Goal: Task Accomplishment & Management: Manage account settings

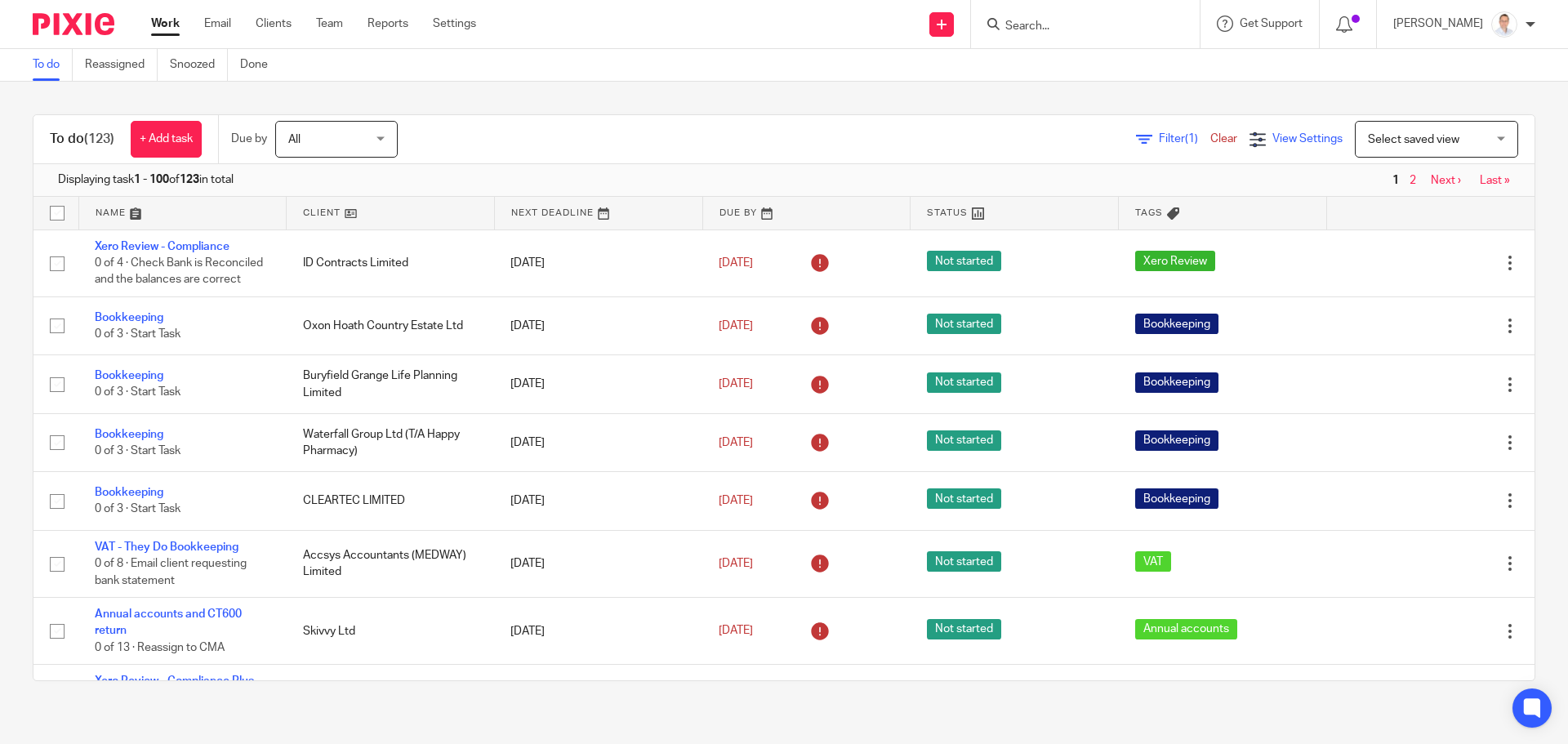
click at [1272, 139] on span "View Settings" at bounding box center [1306, 139] width 70 height 12
click at [1386, 148] on span "Select saved view" at bounding box center [1427, 139] width 119 height 35
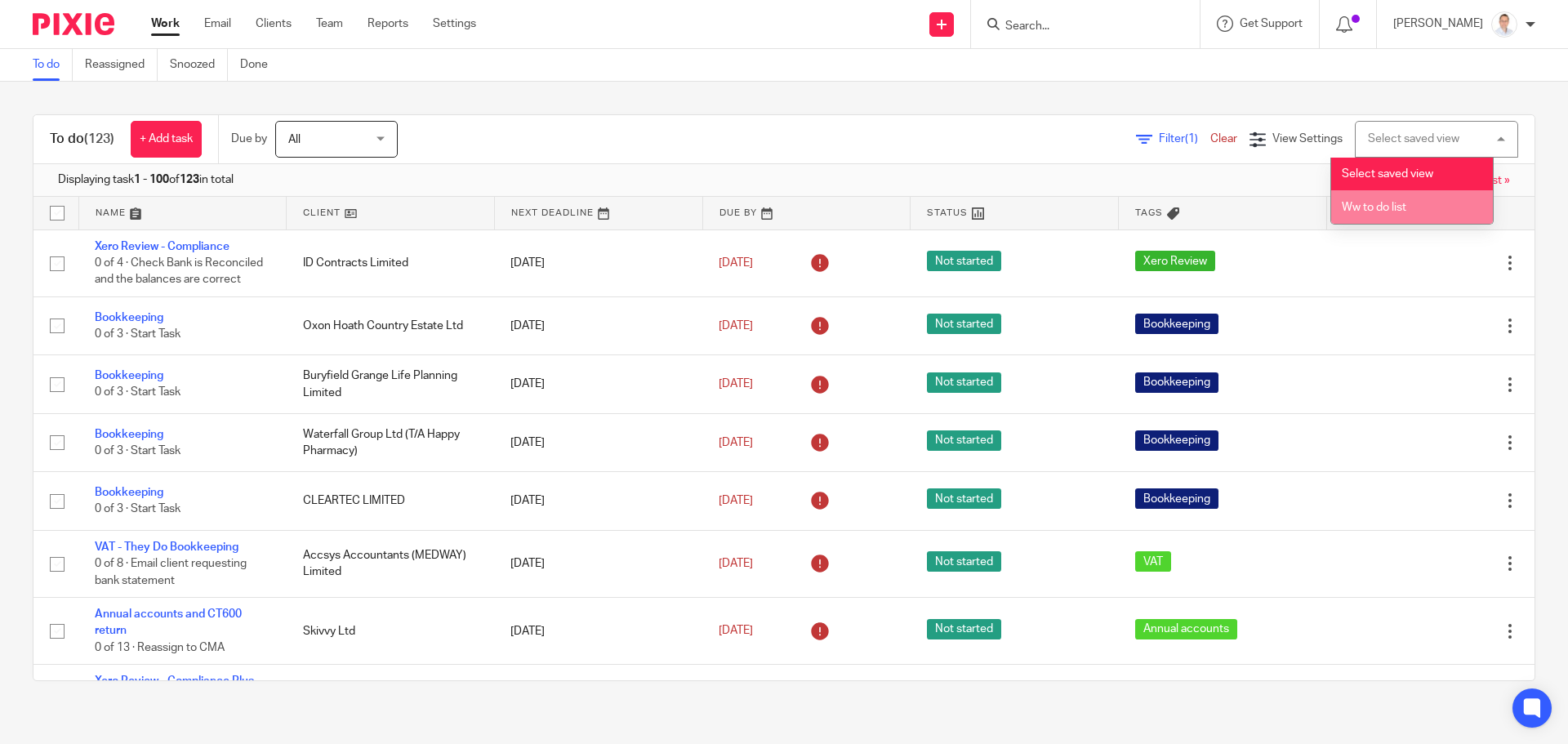
click at [1377, 197] on li "Ww to do list" at bounding box center [1412, 207] width 162 height 34
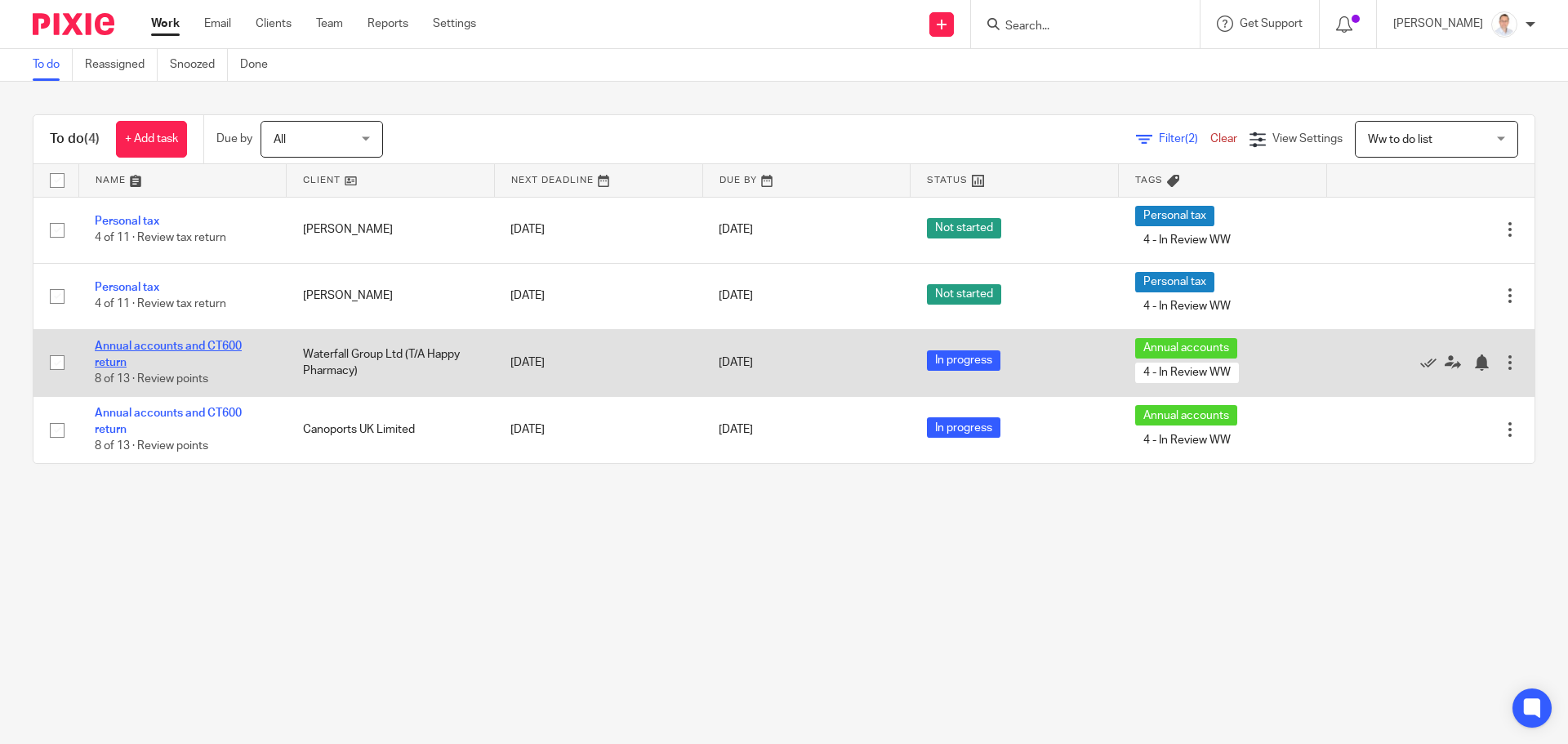
click at [145, 347] on link "Annual accounts and CT600 return" at bounding box center [168, 355] width 147 height 28
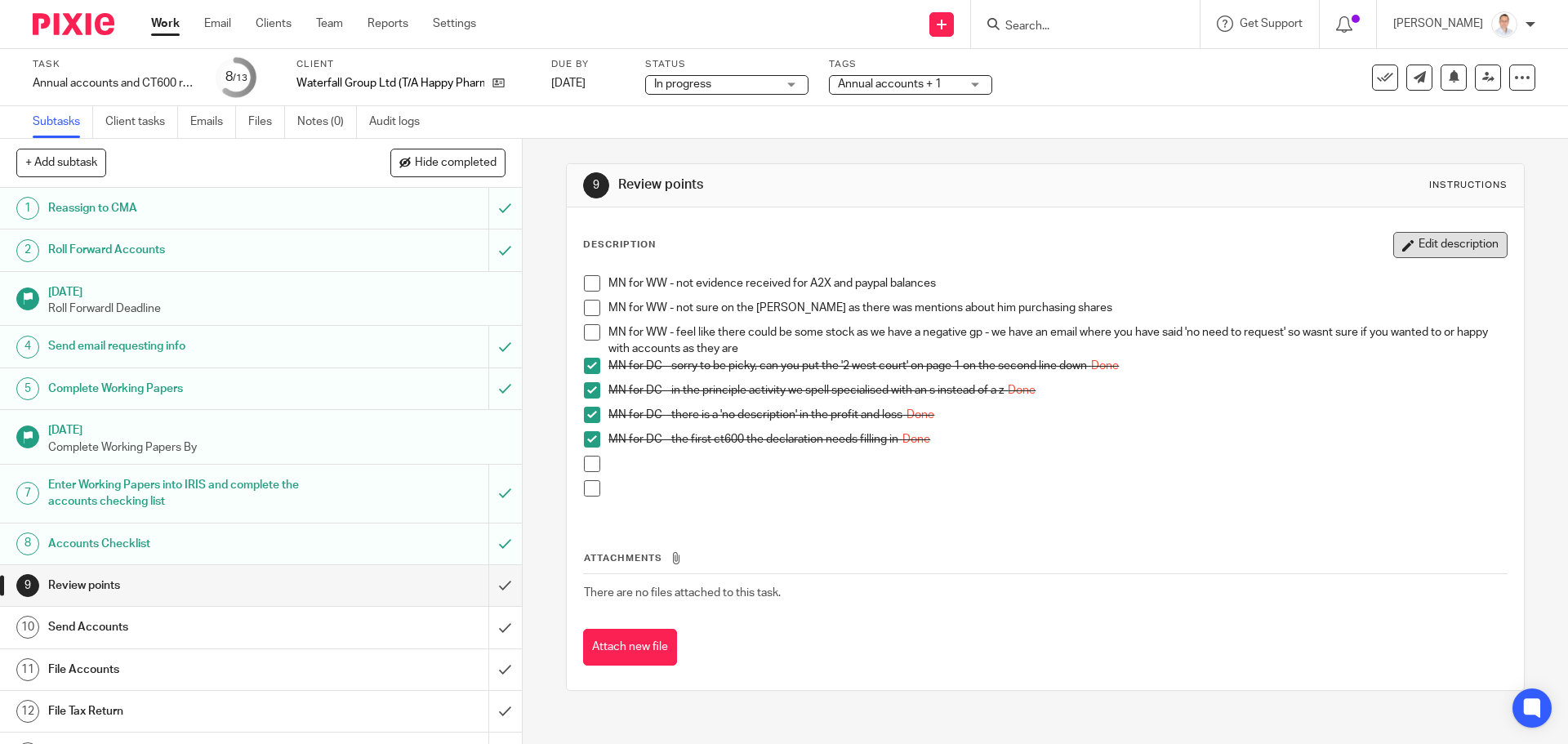
click at [1449, 249] on button "Edit description" at bounding box center [1450, 245] width 115 height 26
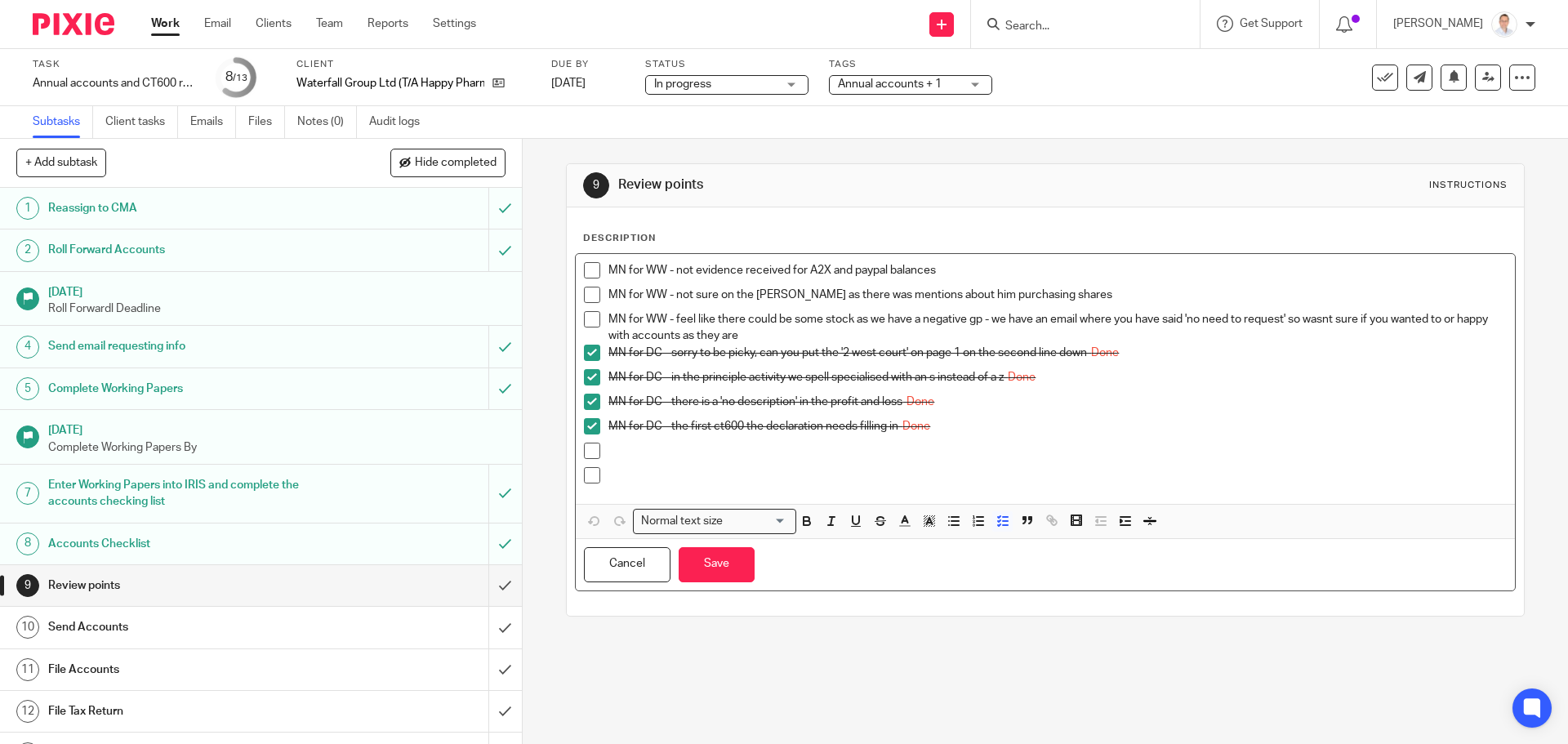
click at [716, 450] on p at bounding box center [1056, 451] width 897 height 17
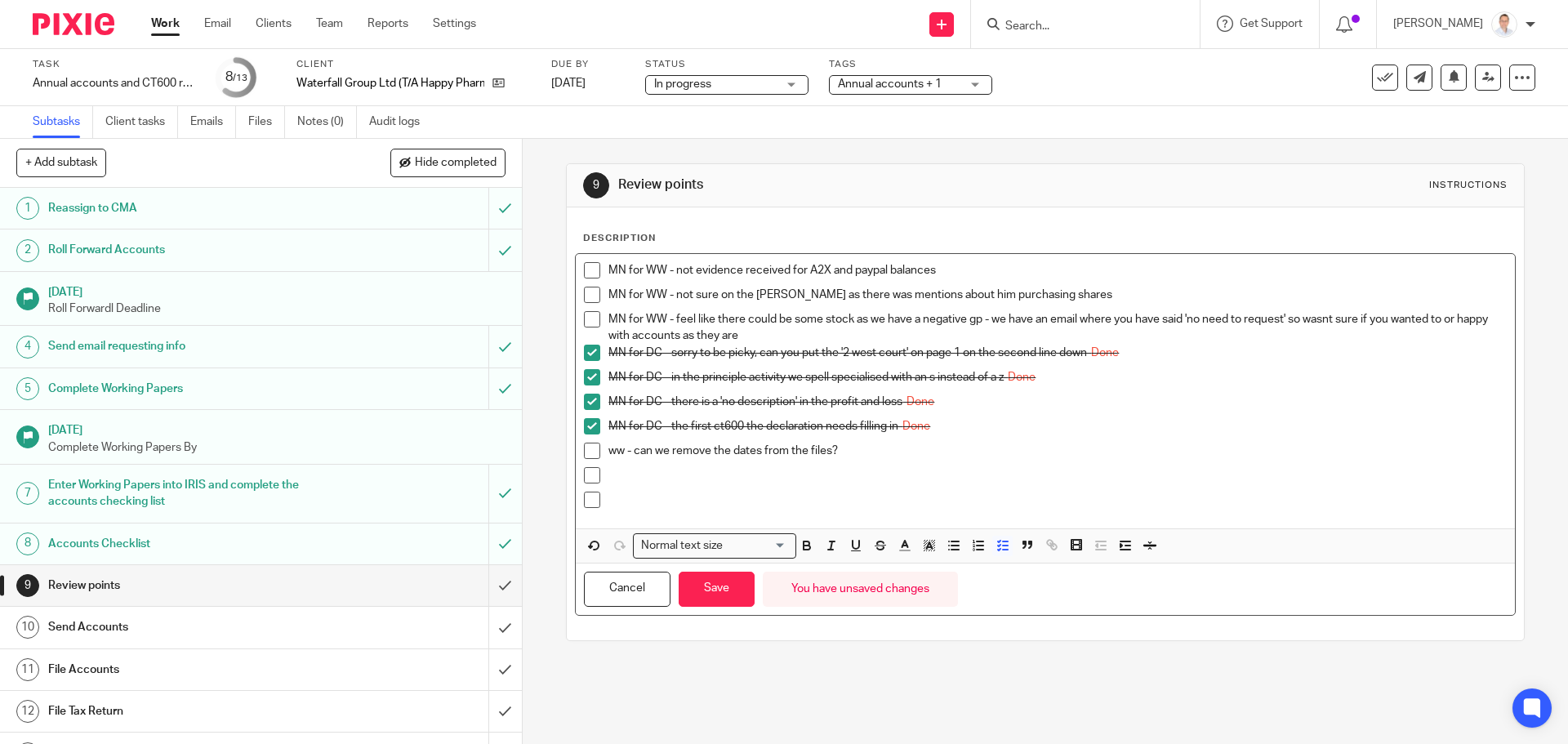
click at [593, 277] on span at bounding box center [592, 271] width 17 height 17
click at [634, 472] on p at bounding box center [1056, 476] width 897 height 17
drag, startPoint x: 587, startPoint y: 295, endPoint x: 678, endPoint y: 428, distance: 161.2
click at [588, 295] on span at bounding box center [592, 295] width 17 height 17
click at [649, 500] on p at bounding box center [1056, 500] width 897 height 17
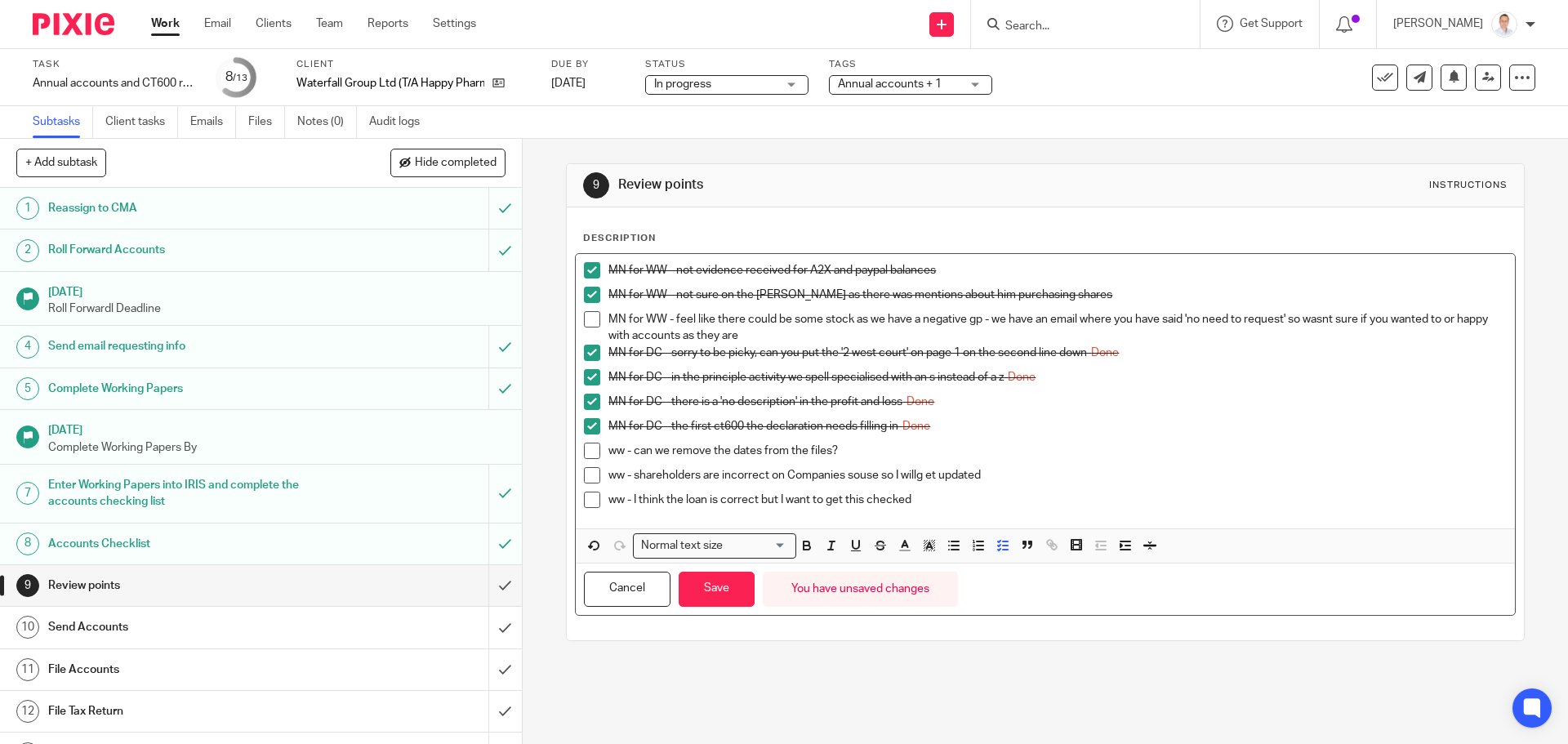
click at [847, 476] on p "ww - shareholders are incorrect on Companies souse so I willg et updated" at bounding box center [1056, 476] width 897 height 17
click at [918, 479] on p "ww - shareholders are incorrect on Companies house so I will et updated" at bounding box center [1056, 476] width 897 height 17
click at [1035, 443] on p "ww - can we remove the dates from the files?" at bounding box center [1056, 451] width 897 height 17
drag, startPoint x: 1378, startPoint y: 337, endPoint x: 1364, endPoint y: 341, distance: 14.6
click at [1378, 337] on p "MN for WW - feel like there could be some stock as we have a negative gp - we h…" at bounding box center [1056, 328] width 897 height 34
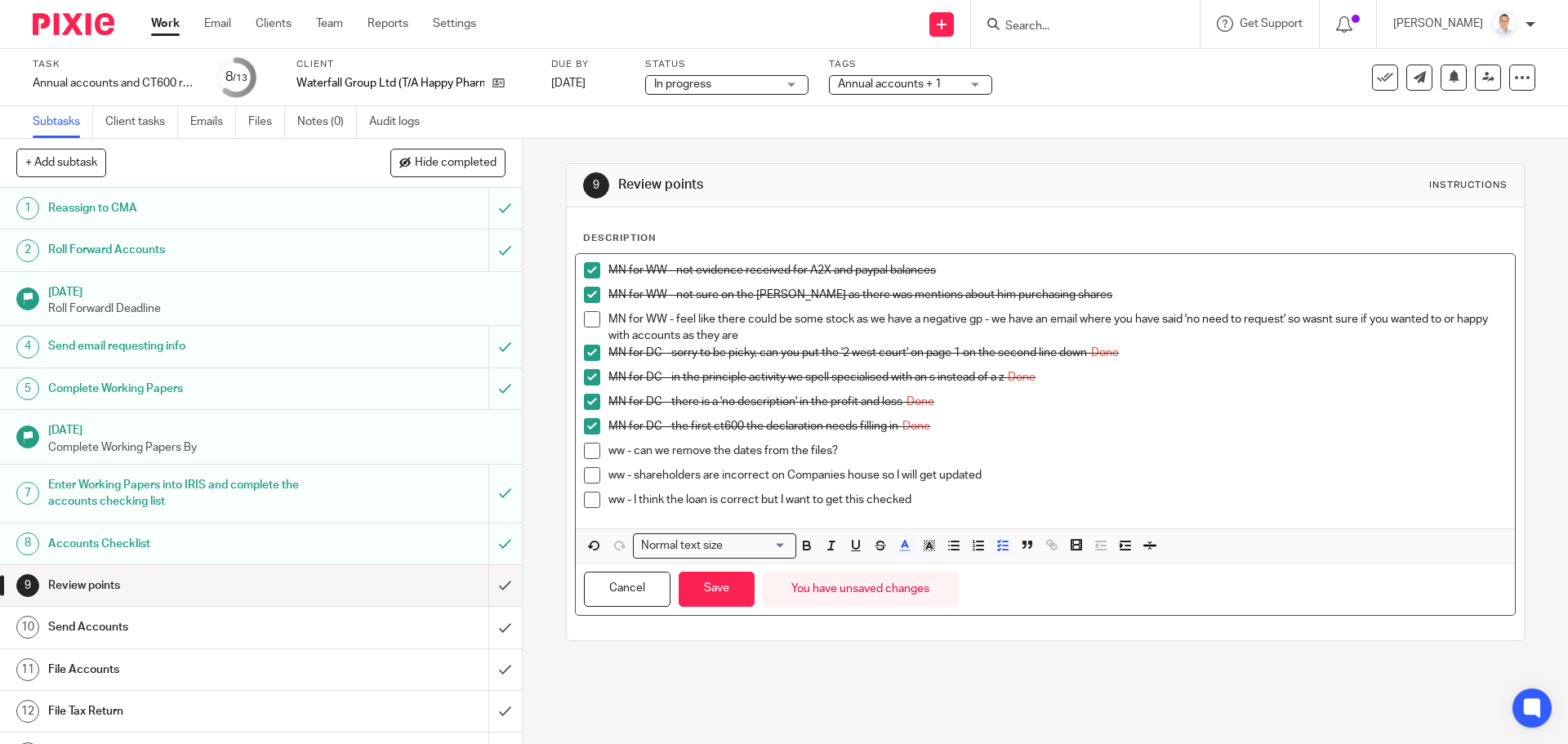
click at [1112, 422] on p "MN for DC - the first ct600 the declaration needs filling in- Done" at bounding box center [1056, 427] width 897 height 17
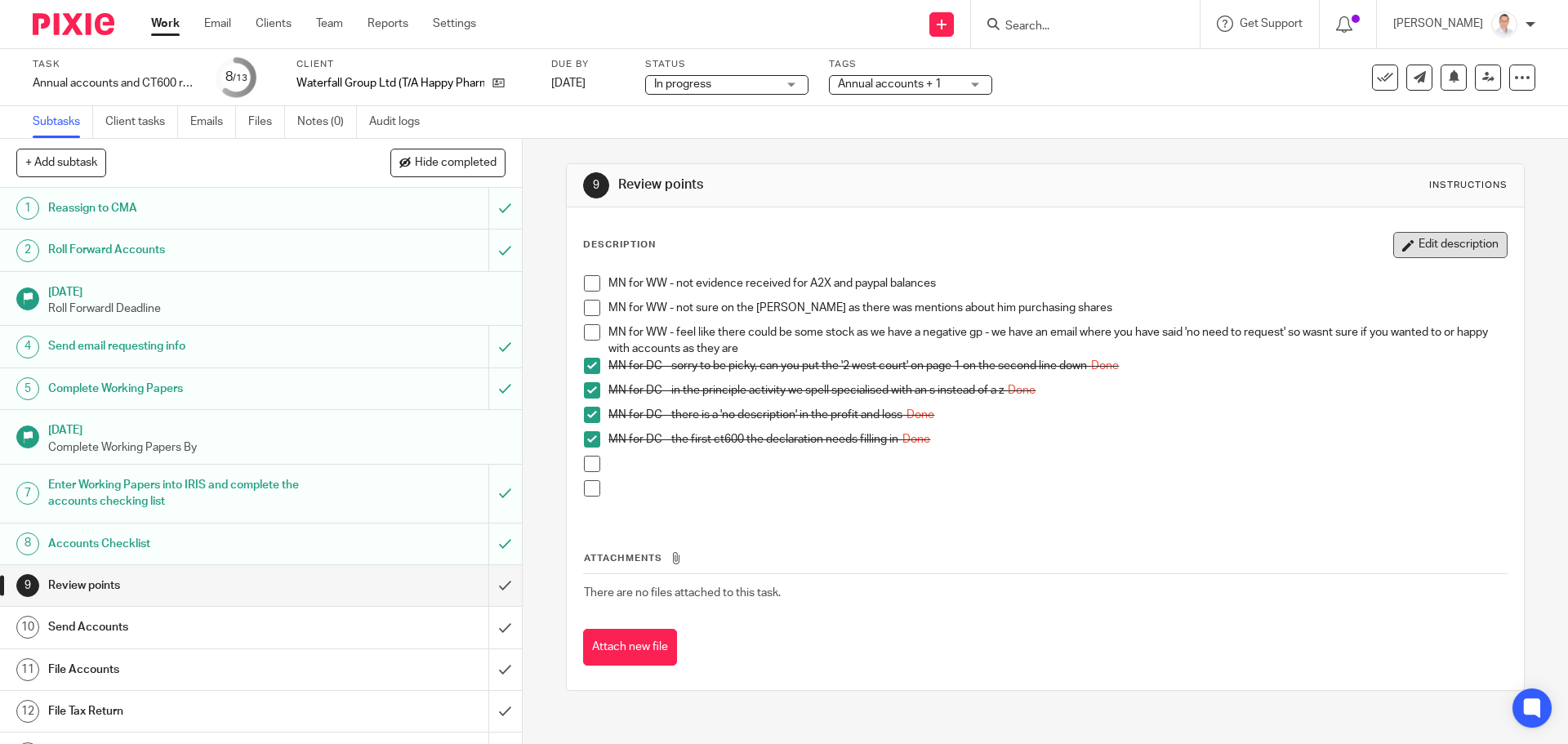
click at [1417, 244] on button "Edit description" at bounding box center [1450, 245] width 115 height 26
click at [1463, 238] on button "Edit description" at bounding box center [1450, 245] width 115 height 26
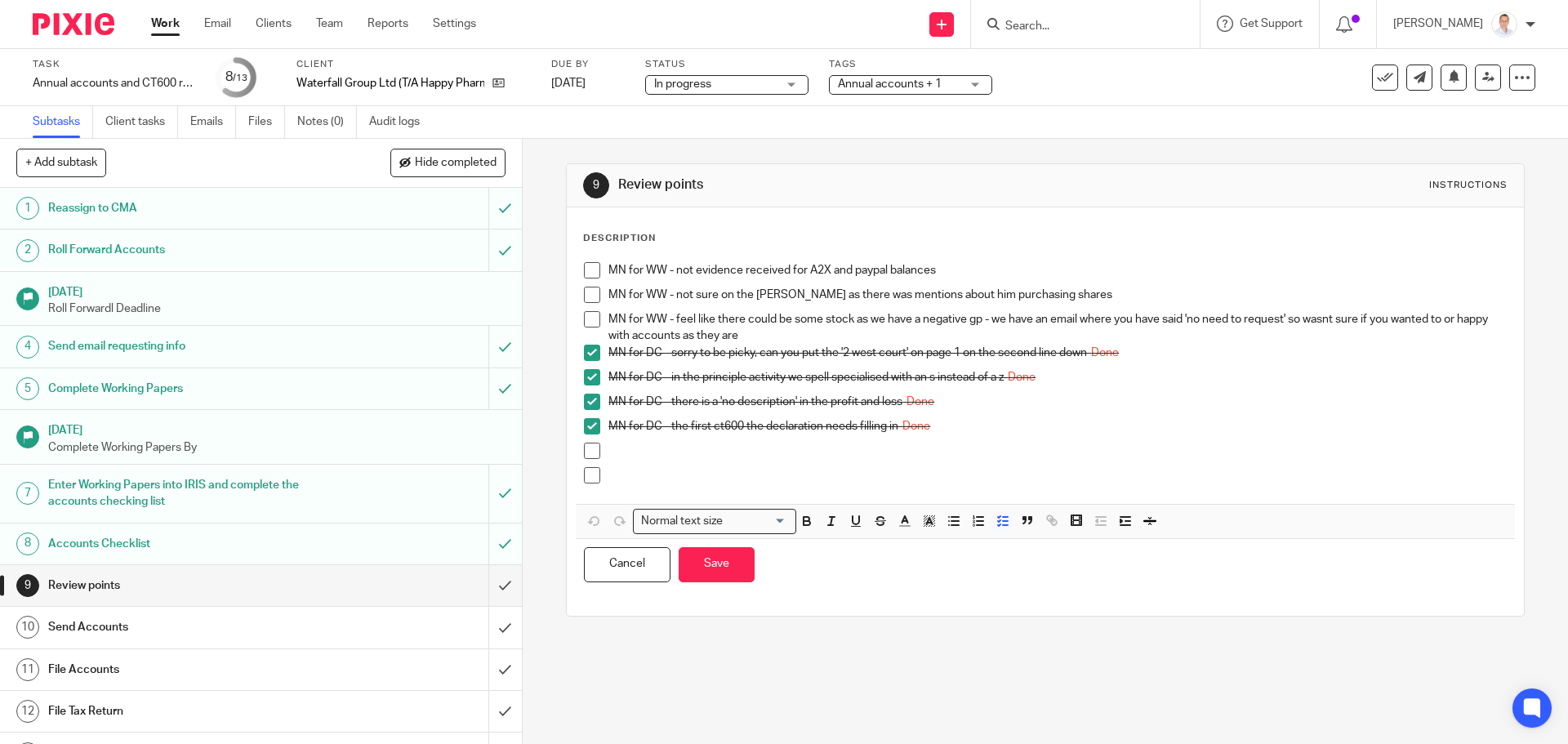
click at [599, 276] on li "MN for WW - not evidence received for A2X and paypal balances" at bounding box center [1044, 275] width 922 height 25
click at [589, 276] on span at bounding box center [592, 271] width 17 height 17
click at [593, 294] on span at bounding box center [592, 295] width 17 height 17
click at [588, 325] on span at bounding box center [592, 320] width 17 height 17
click at [631, 448] on p at bounding box center [1056, 451] width 897 height 17
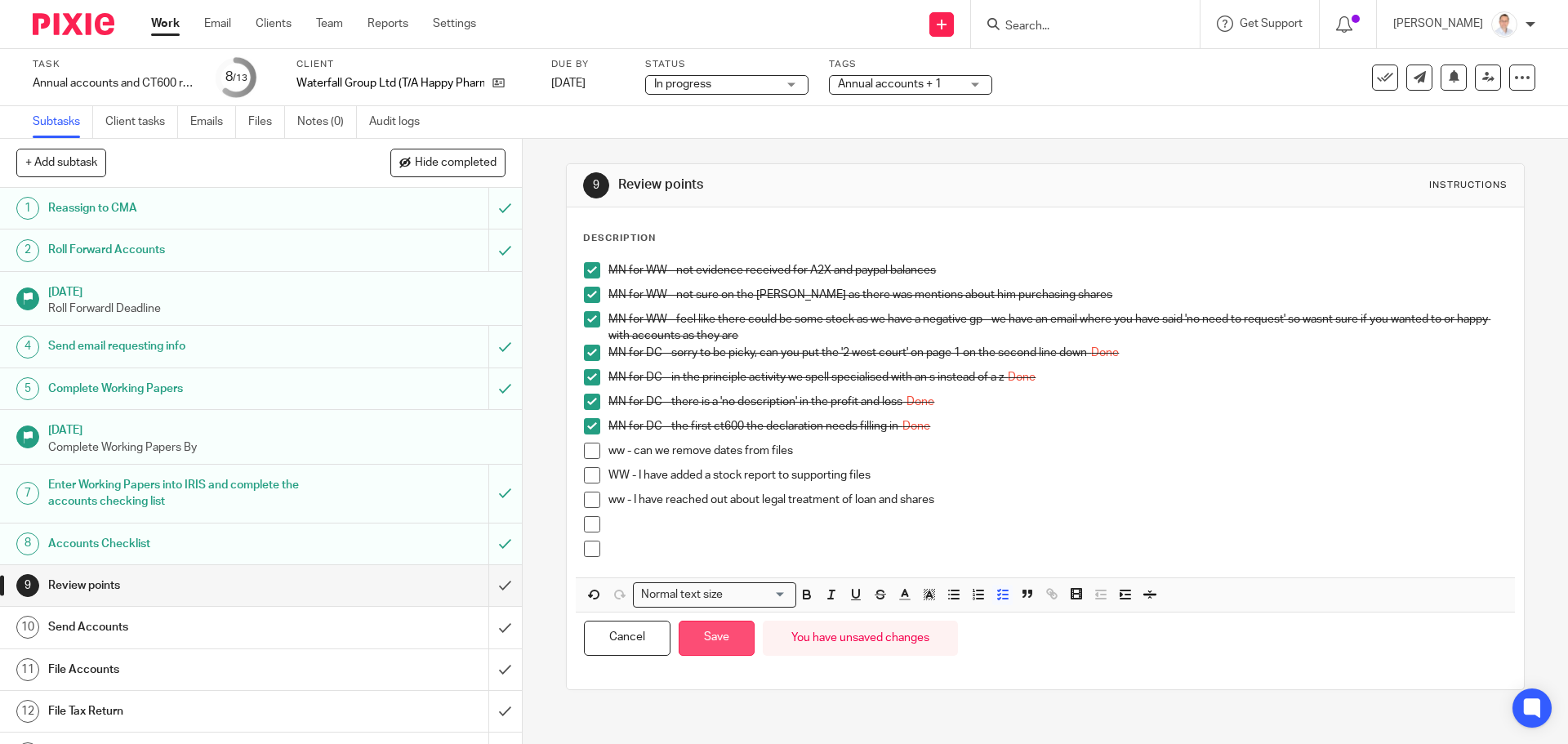
click at [729, 628] on button "Save" at bounding box center [716, 638] width 76 height 36
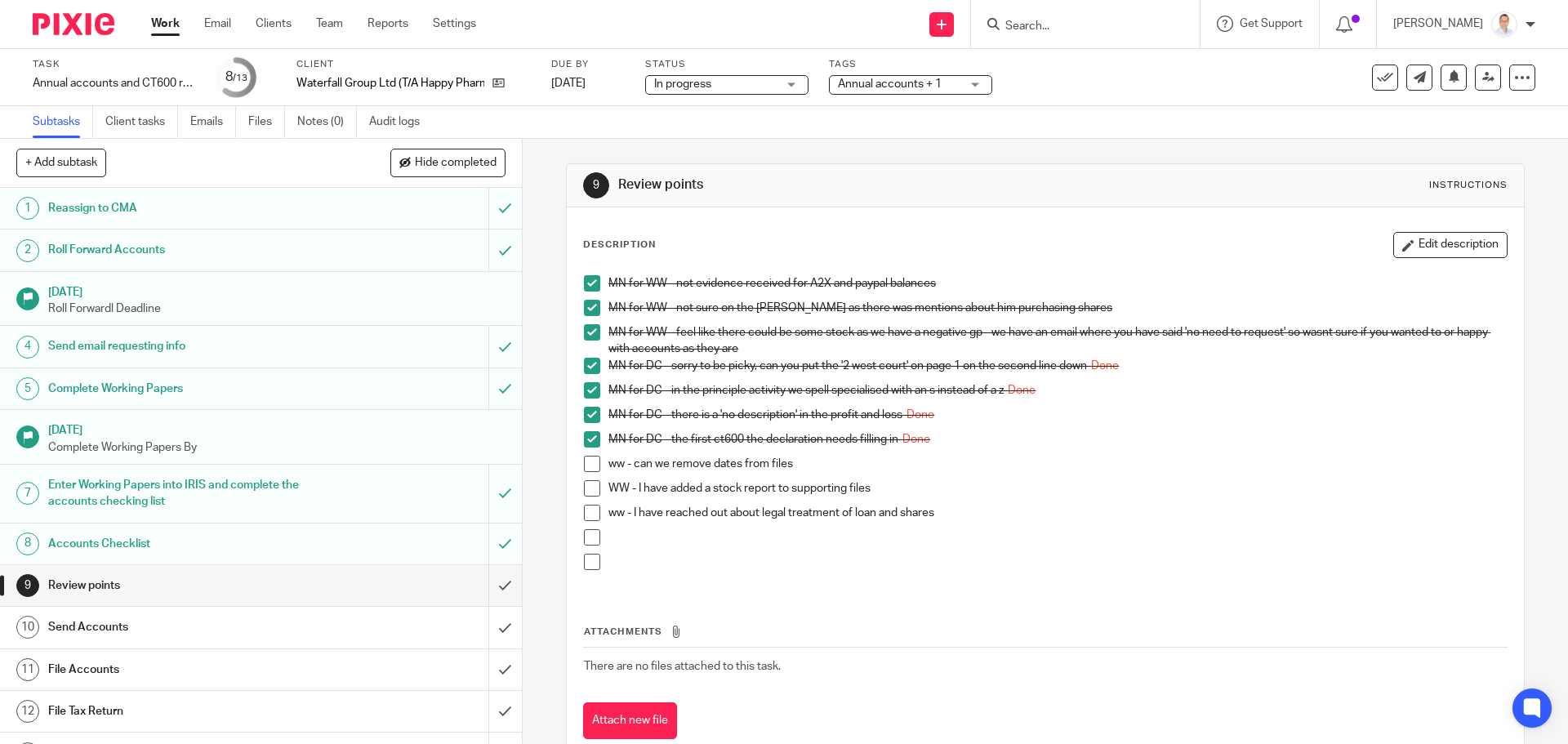
click at [633, 543] on p at bounding box center [1056, 538] width 897 height 17
click at [866, 511] on p "ww - I have reached out about legal treatment of loan and shares" at bounding box center [1056, 513] width 897 height 17
click at [966, 504] on ul "MN for WW - not evidence received for A2X and paypal balances MN for WW - not s…" at bounding box center [1044, 426] width 922 height 303
click at [965, 514] on p "ww - I have reached out about legal treatment of loan and shares" at bounding box center [1056, 513] width 897 height 17
click at [1404, 243] on button "Edit description" at bounding box center [1450, 245] width 115 height 26
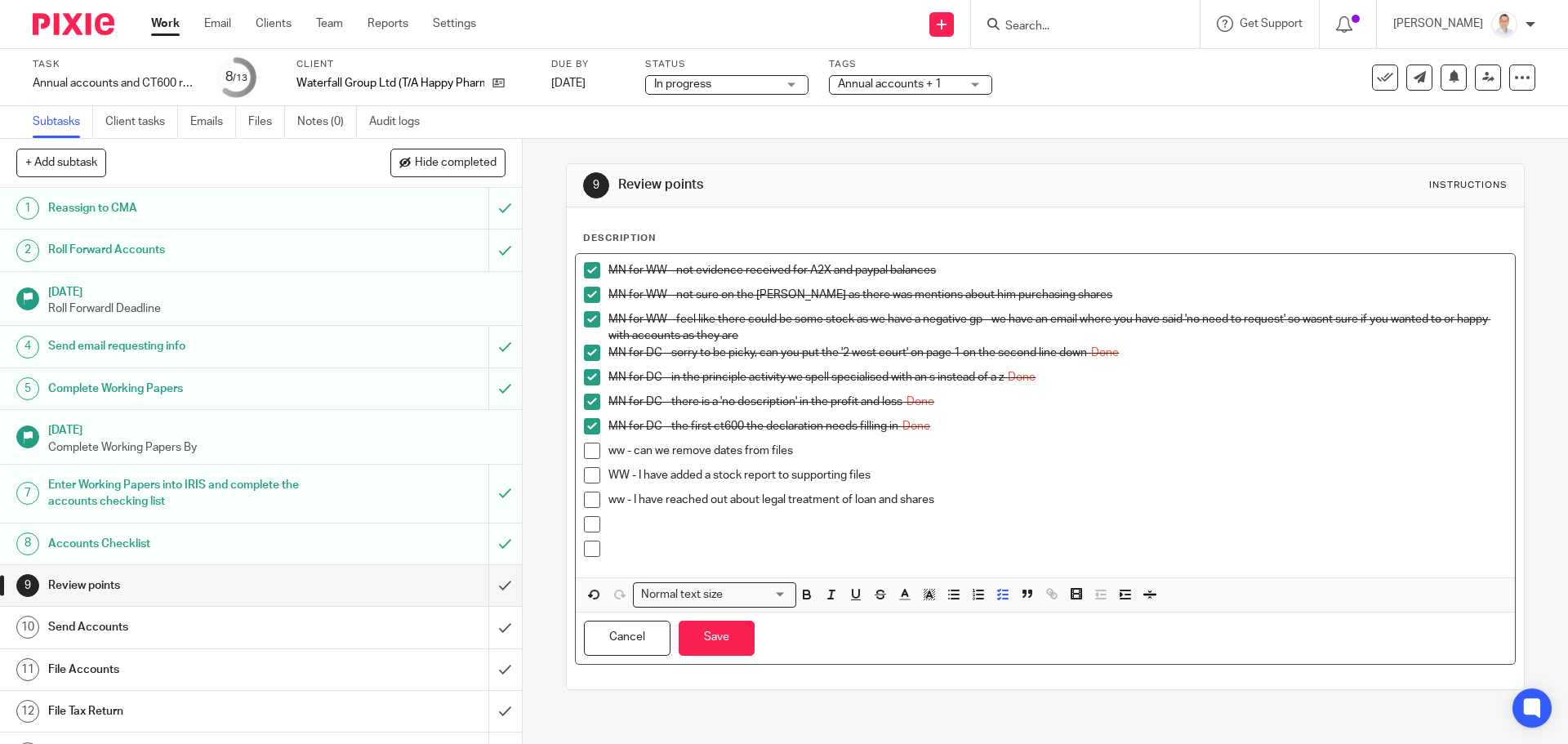
click at [968, 497] on p "ww - I have reached out about legal treatment of loan and shares" at bounding box center [1056, 500] width 897 height 17
click at [705, 647] on button "Save" at bounding box center [716, 638] width 76 height 36
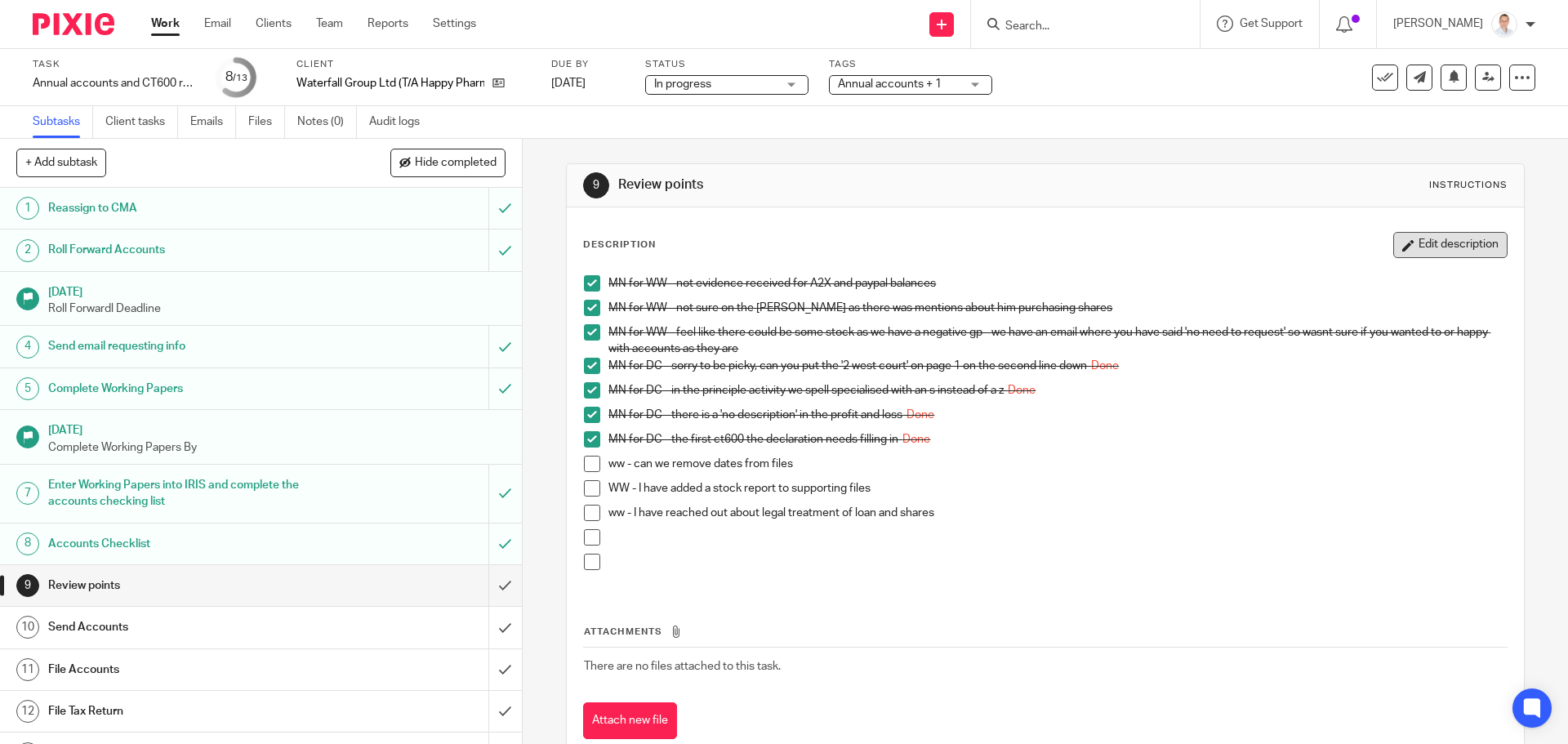
click at [1452, 244] on button "Edit description" at bounding box center [1450, 245] width 115 height 26
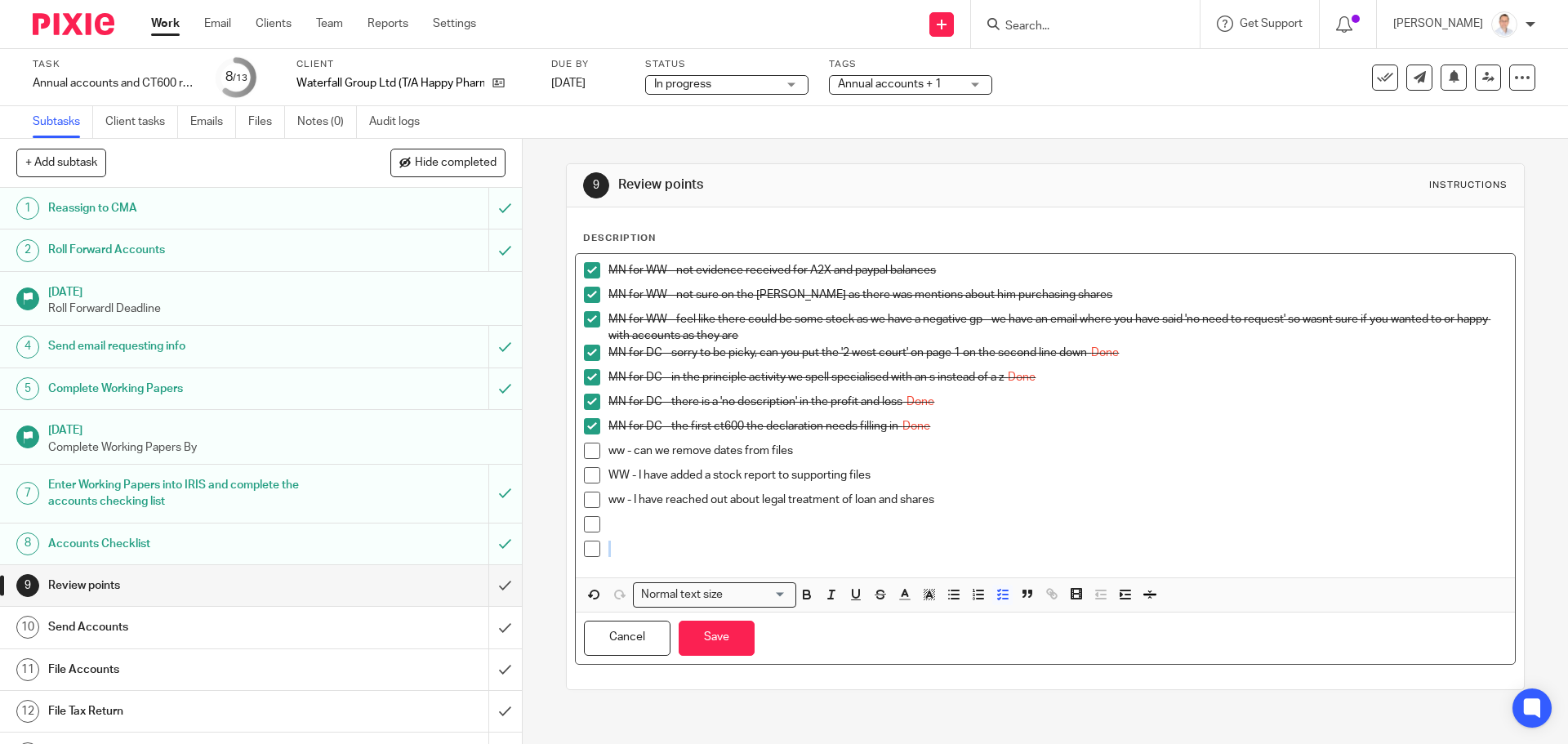
drag, startPoint x: 607, startPoint y: 553, endPoint x: 582, endPoint y: 547, distance: 25.7
click at [583, 547] on li at bounding box center [1044, 553] width 922 height 25
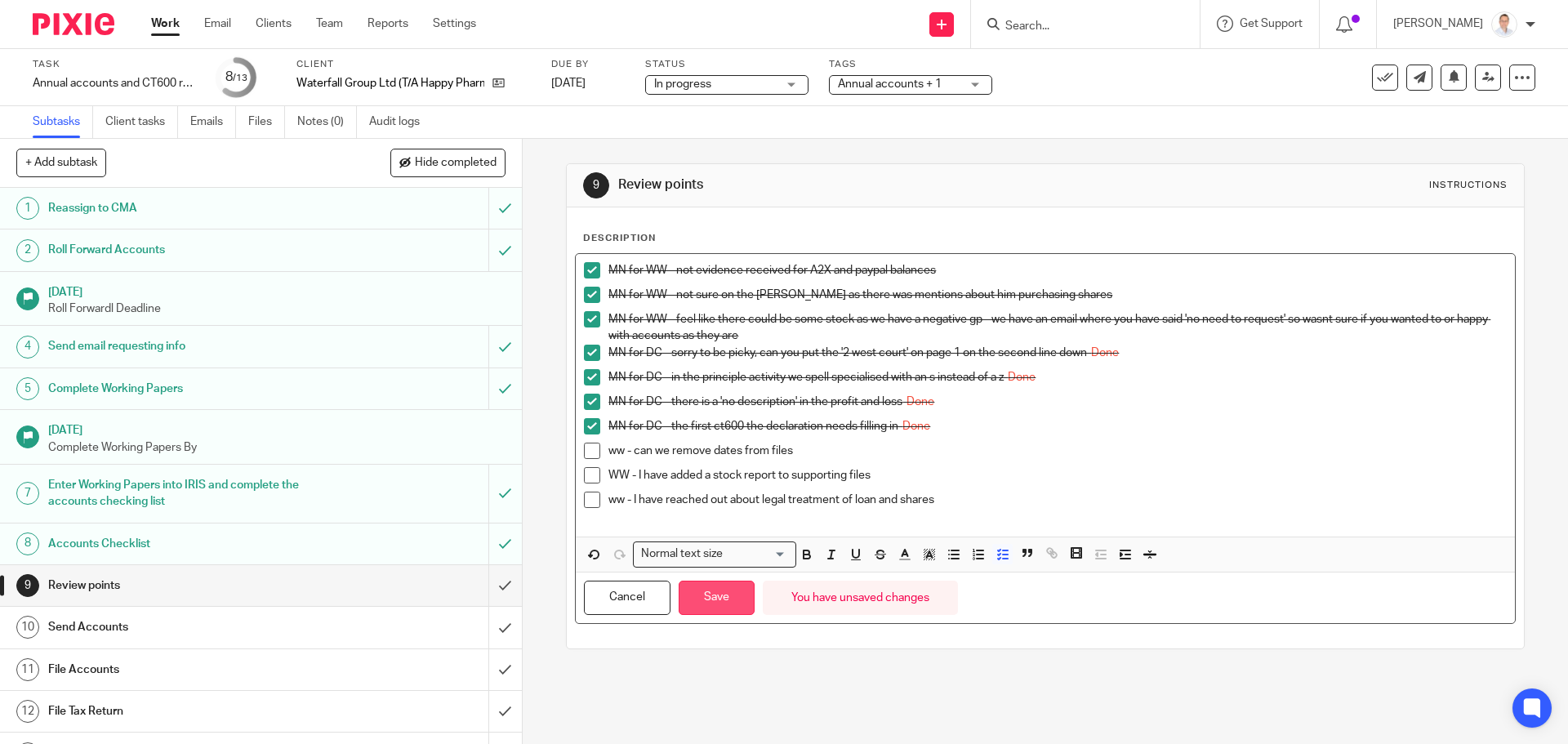
click at [726, 603] on button "Save" at bounding box center [716, 598] width 76 height 36
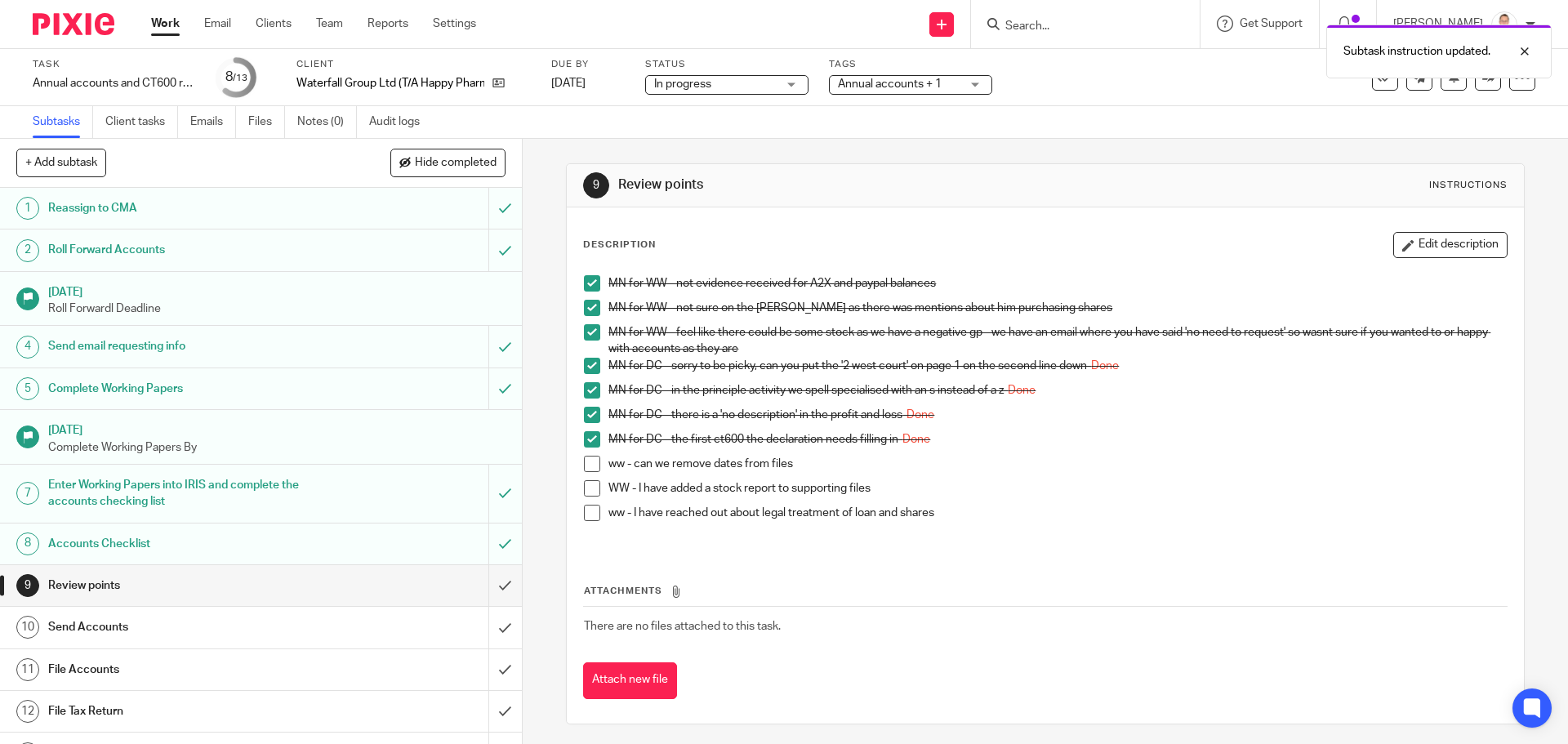
click at [158, 22] on link "Work" at bounding box center [165, 24] width 29 height 17
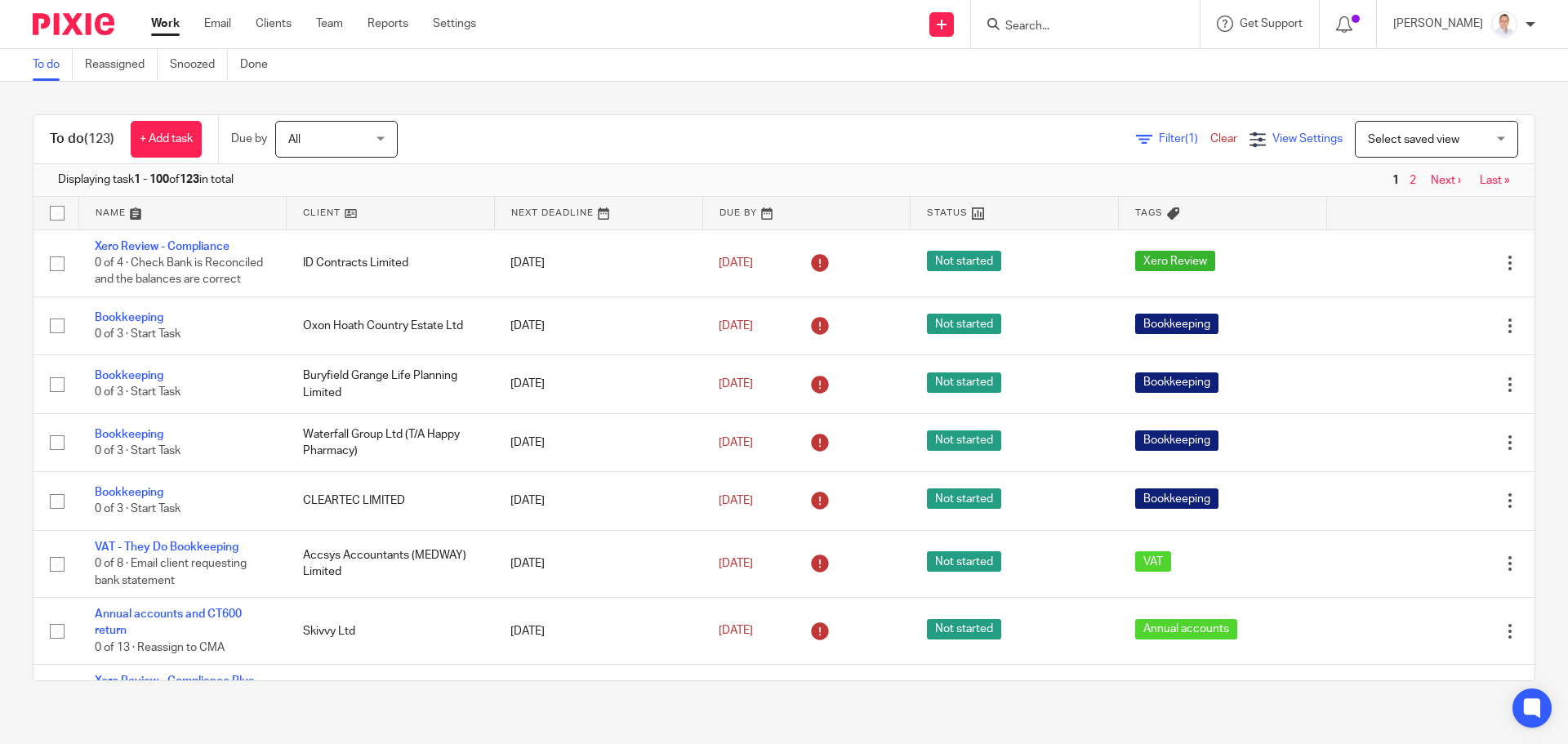
click at [1278, 140] on span "View Settings" at bounding box center [1306, 139] width 70 height 12
click at [1385, 140] on span "Select saved view" at bounding box center [1413, 140] width 92 height 12
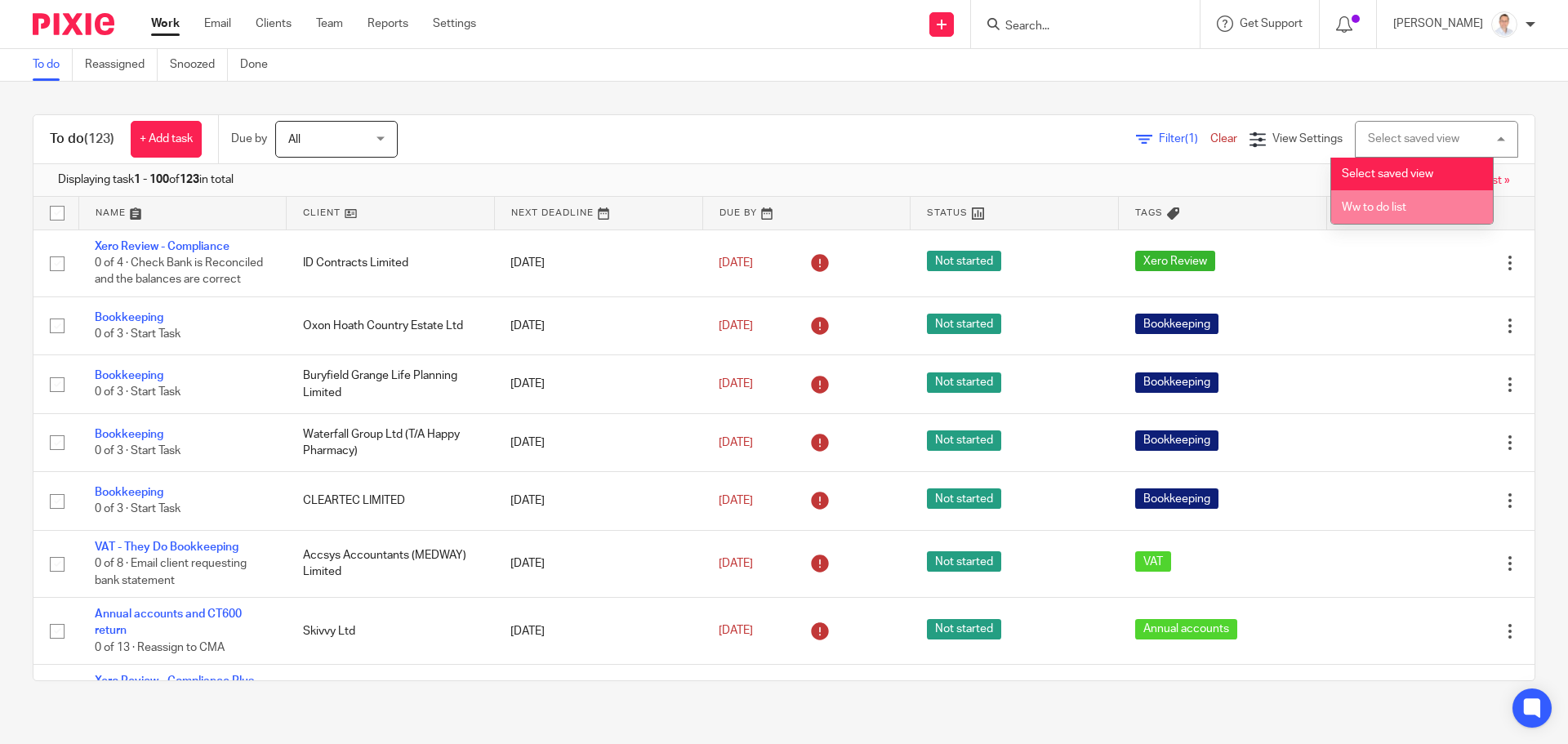
click at [1371, 196] on li "Ww to do list" at bounding box center [1412, 207] width 162 height 34
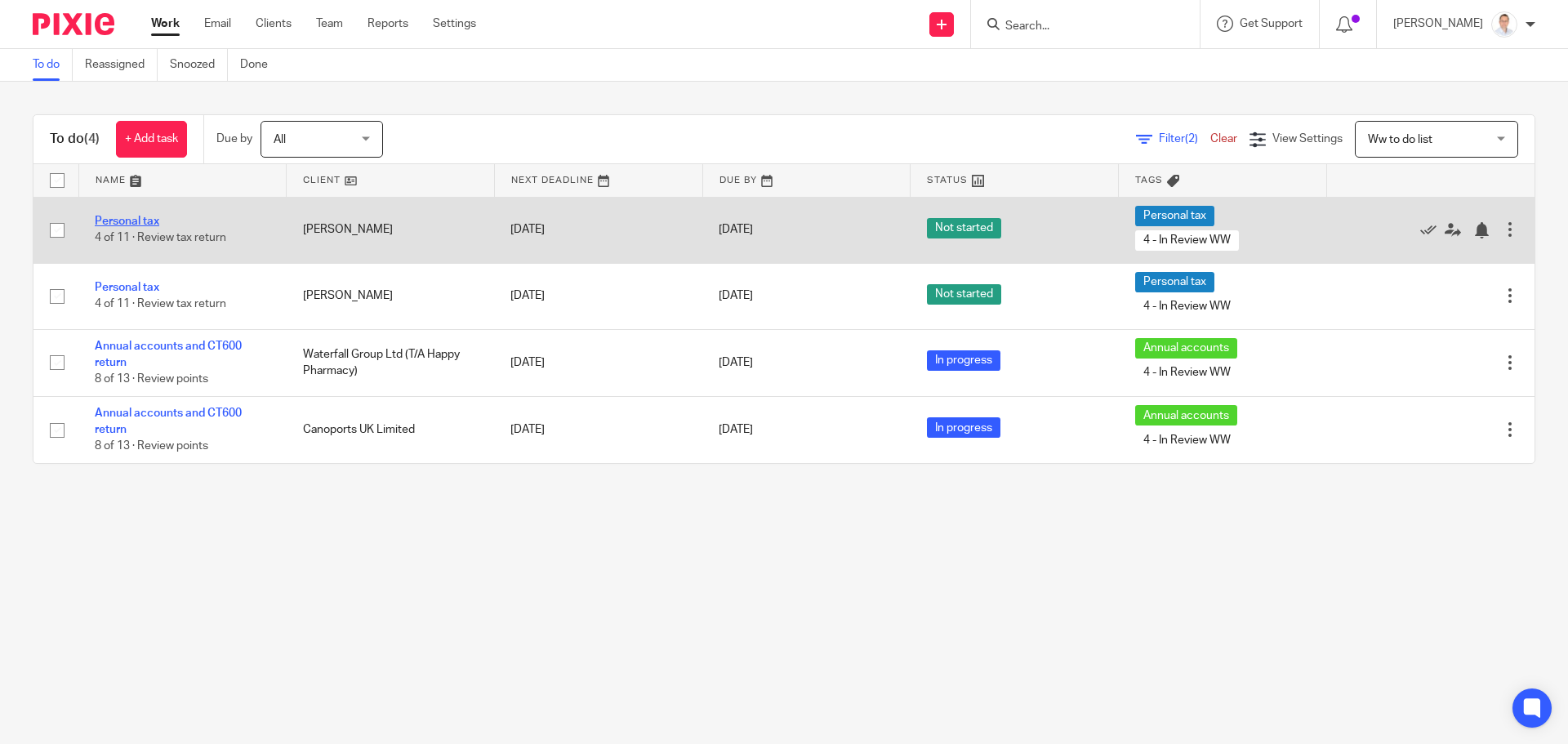
click at [145, 218] on link "Personal tax" at bounding box center [127, 221] width 64 height 12
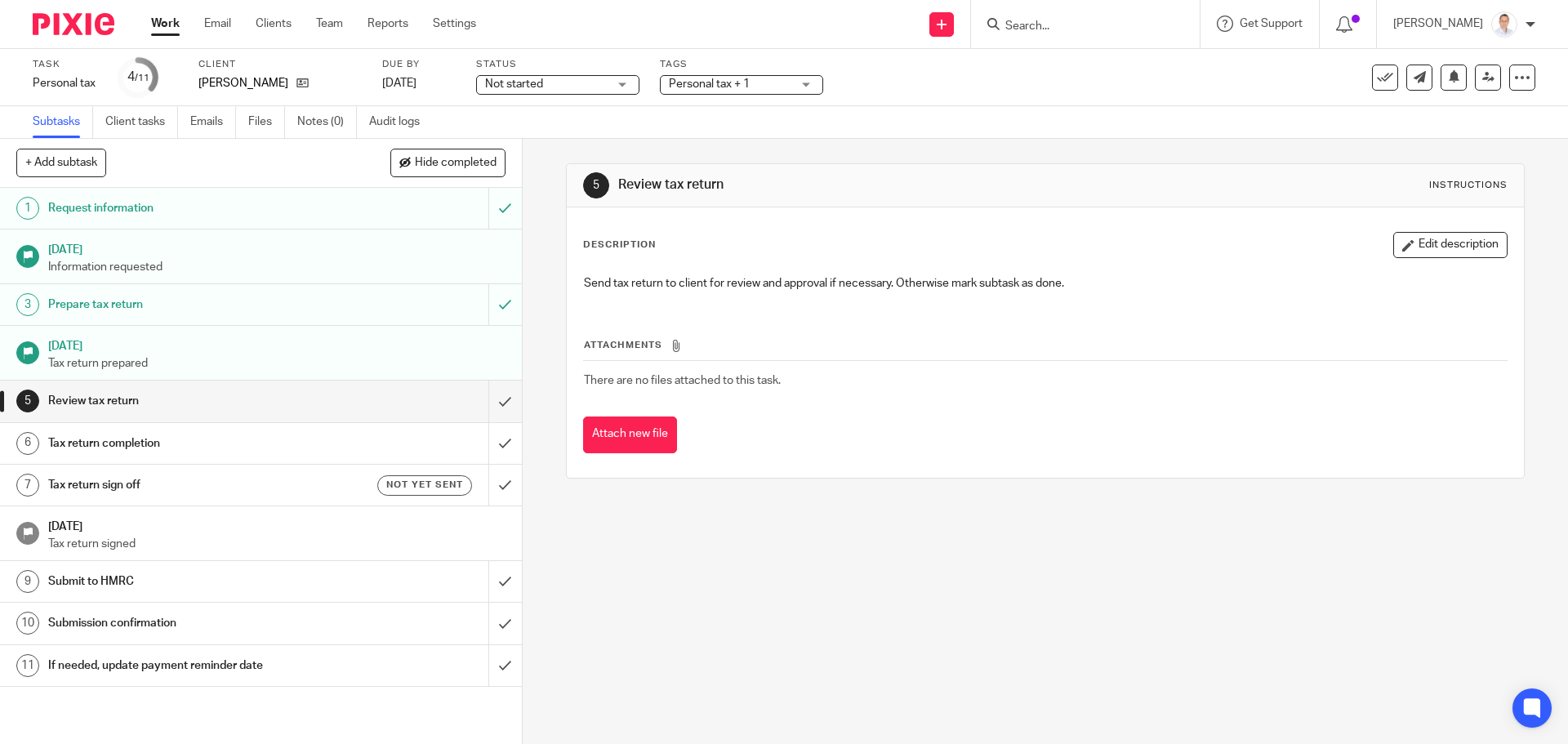
click at [788, 600] on div "5 Review tax return Instructions Description Edit description Send tax return t…" at bounding box center [1045, 441] width 1045 height 605
click at [296, 82] on icon at bounding box center [302, 83] width 12 height 12
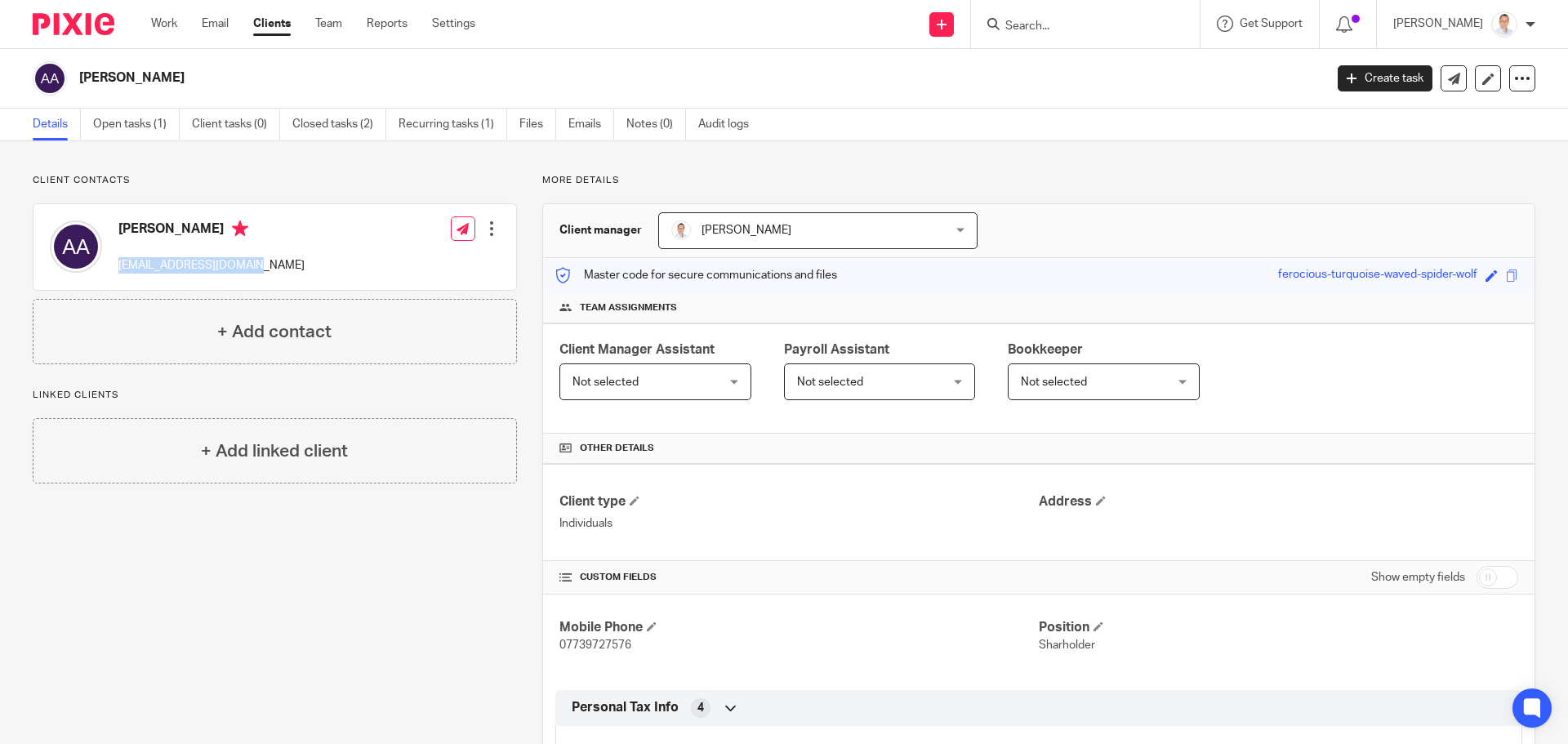
drag, startPoint x: 333, startPoint y: 268, endPoint x: 113, endPoint y: 268, distance: 220.0
click at [113, 268] on div "Alexandra Amos alexa.amos13@gmail.com Edit contact Create client from contact E…" at bounding box center [275, 247] width 483 height 86
copy p "alexa.amos13@gmail.com"
click at [123, 124] on link "Open tasks (1)" at bounding box center [136, 125] width 87 height 32
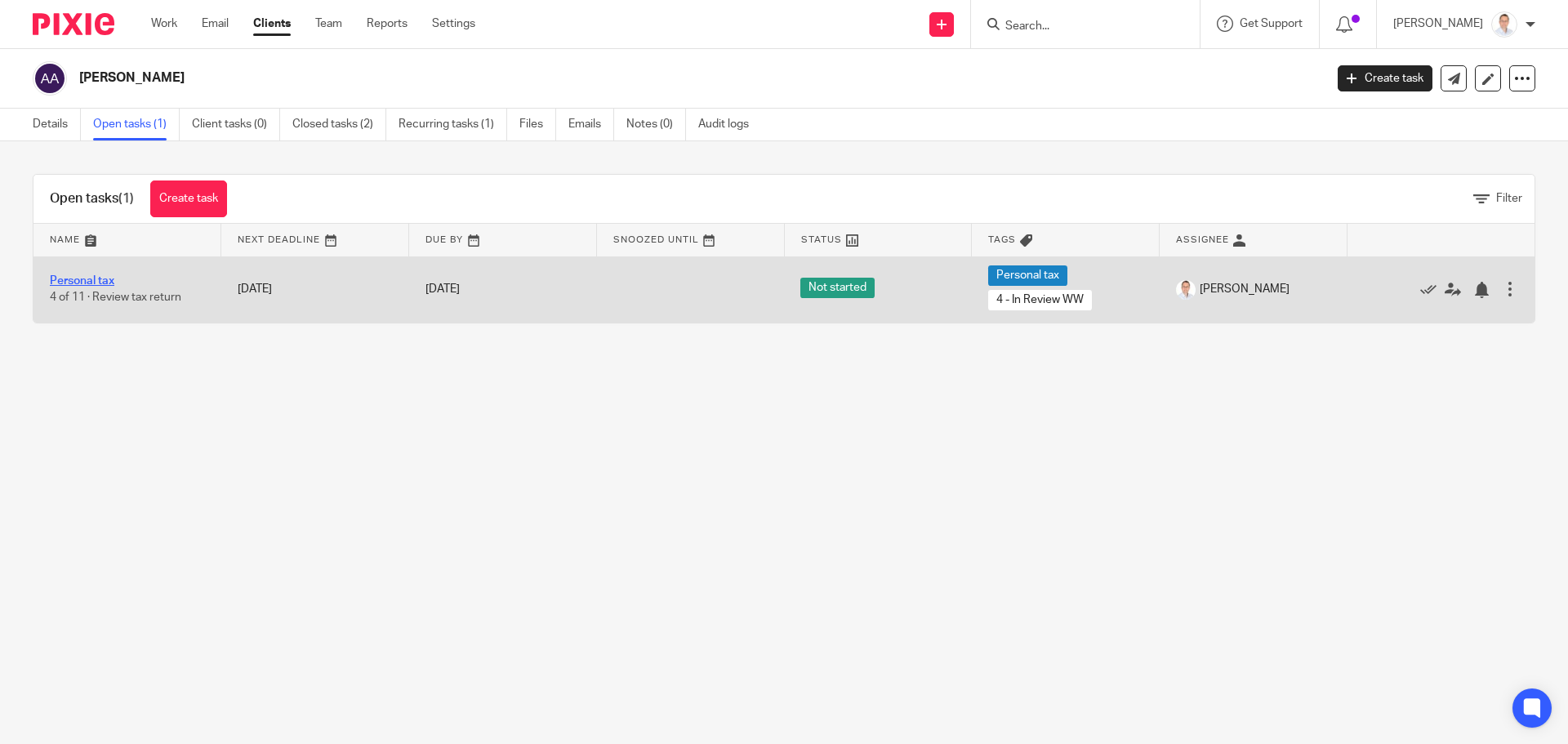
click at [102, 277] on link "Personal tax" at bounding box center [82, 281] width 64 height 12
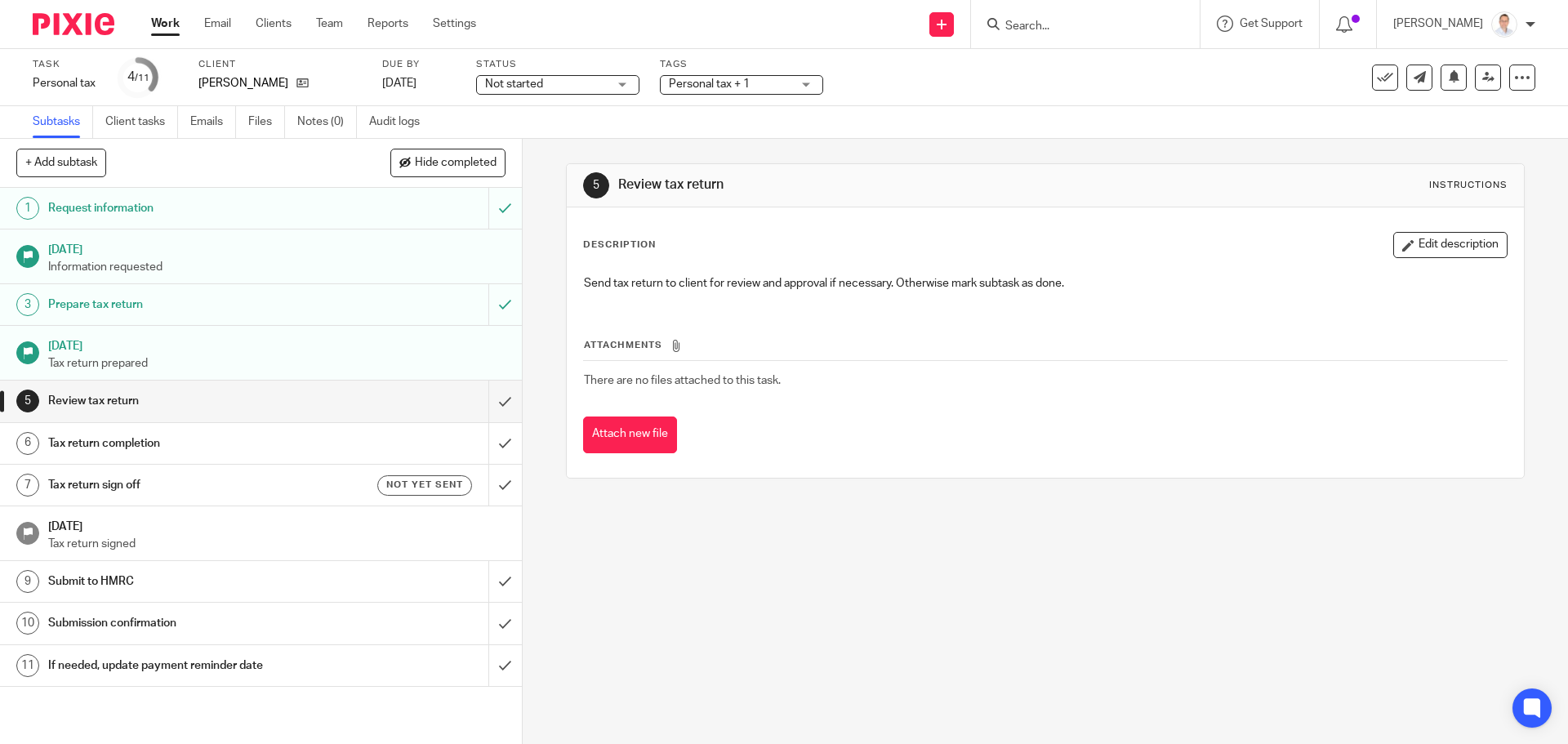
click at [526, 91] on span "Not started" at bounding box center [546, 84] width 122 height 17
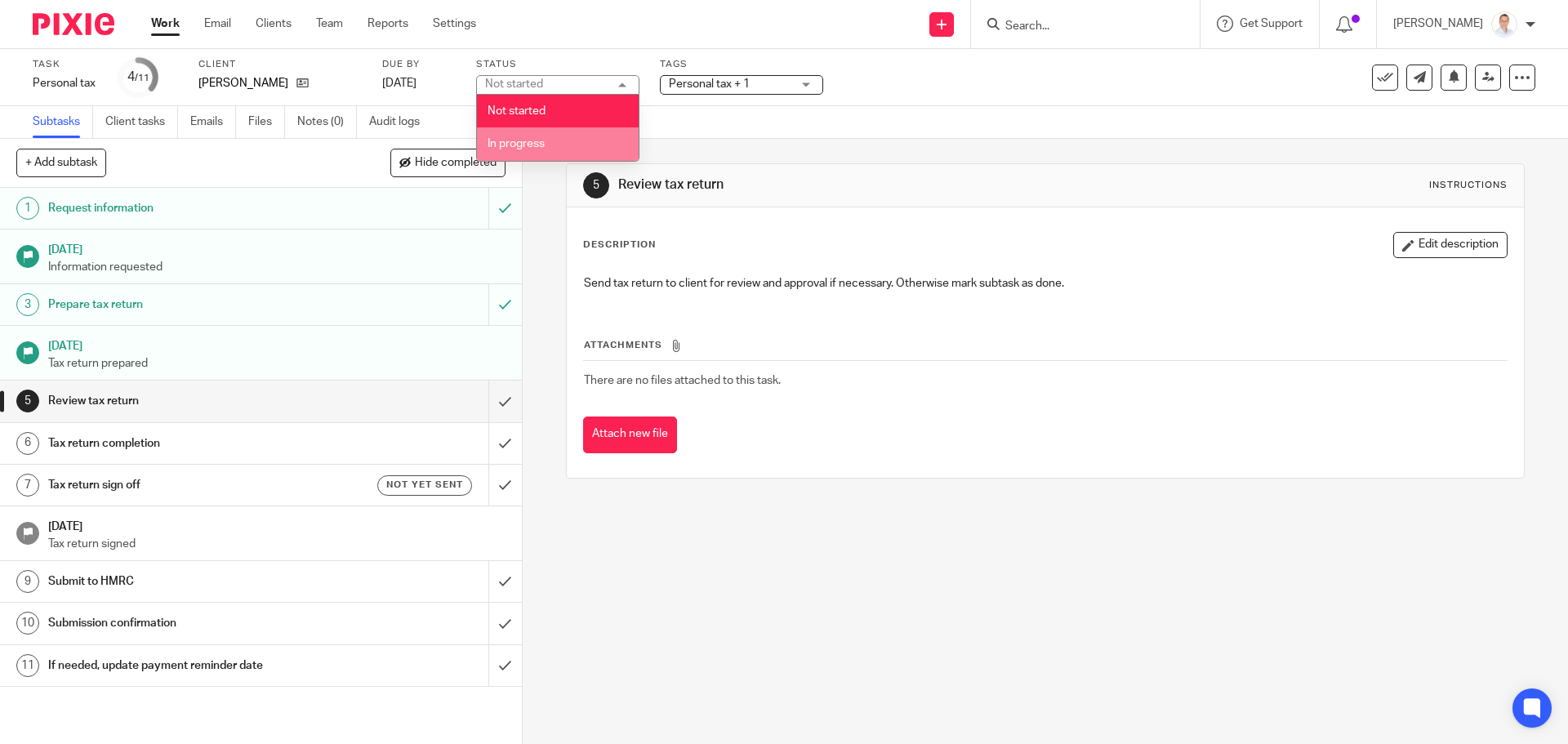
drag, startPoint x: 760, startPoint y: 121, endPoint x: 748, endPoint y: 103, distance: 21.6
click at [759, 118] on div "Subtasks Client tasks Emails Files Notes (0) Audit logs" at bounding box center [784, 123] width 1568 height 33
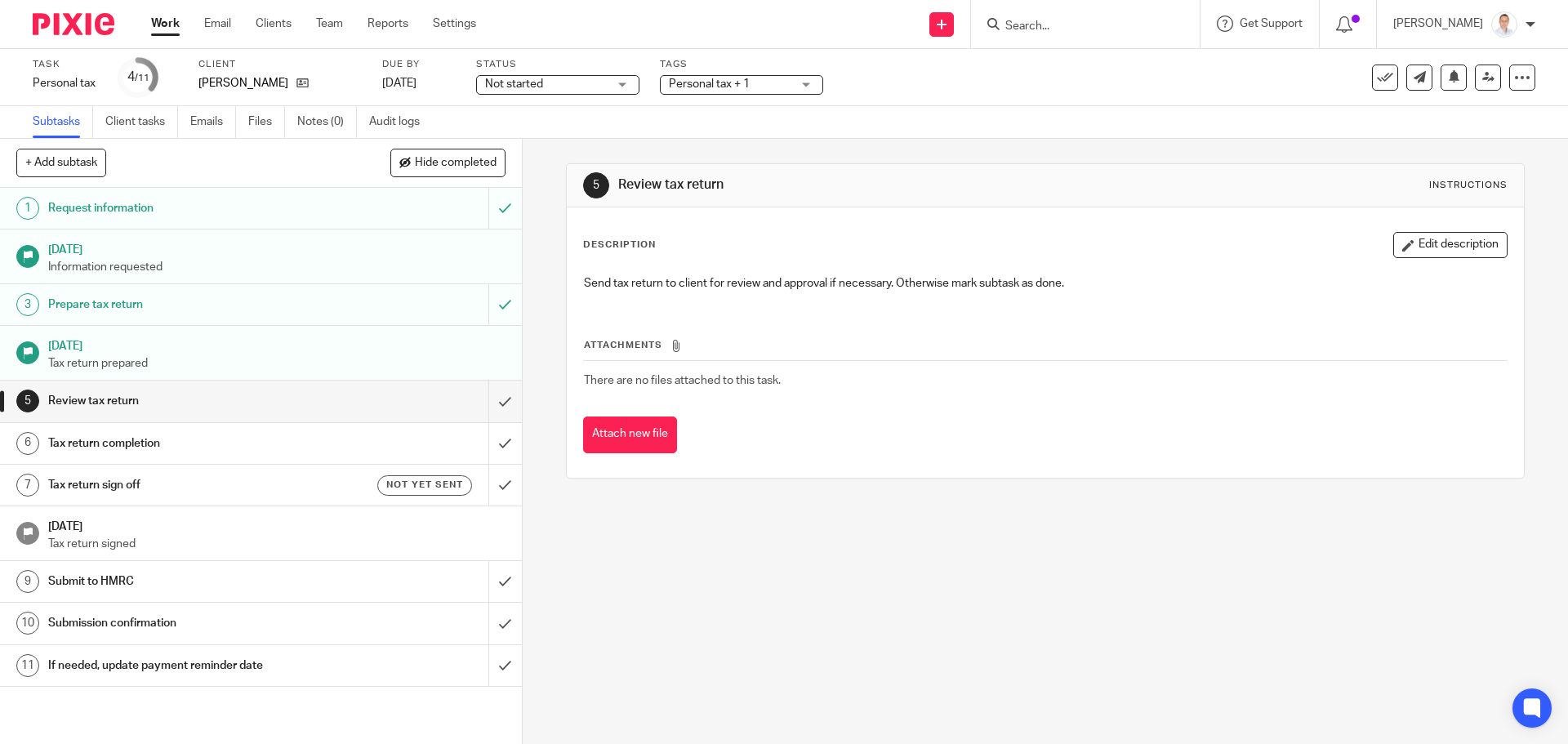
click at [739, 80] on span "Personal tax + 1" at bounding box center [709, 84] width 81 height 12
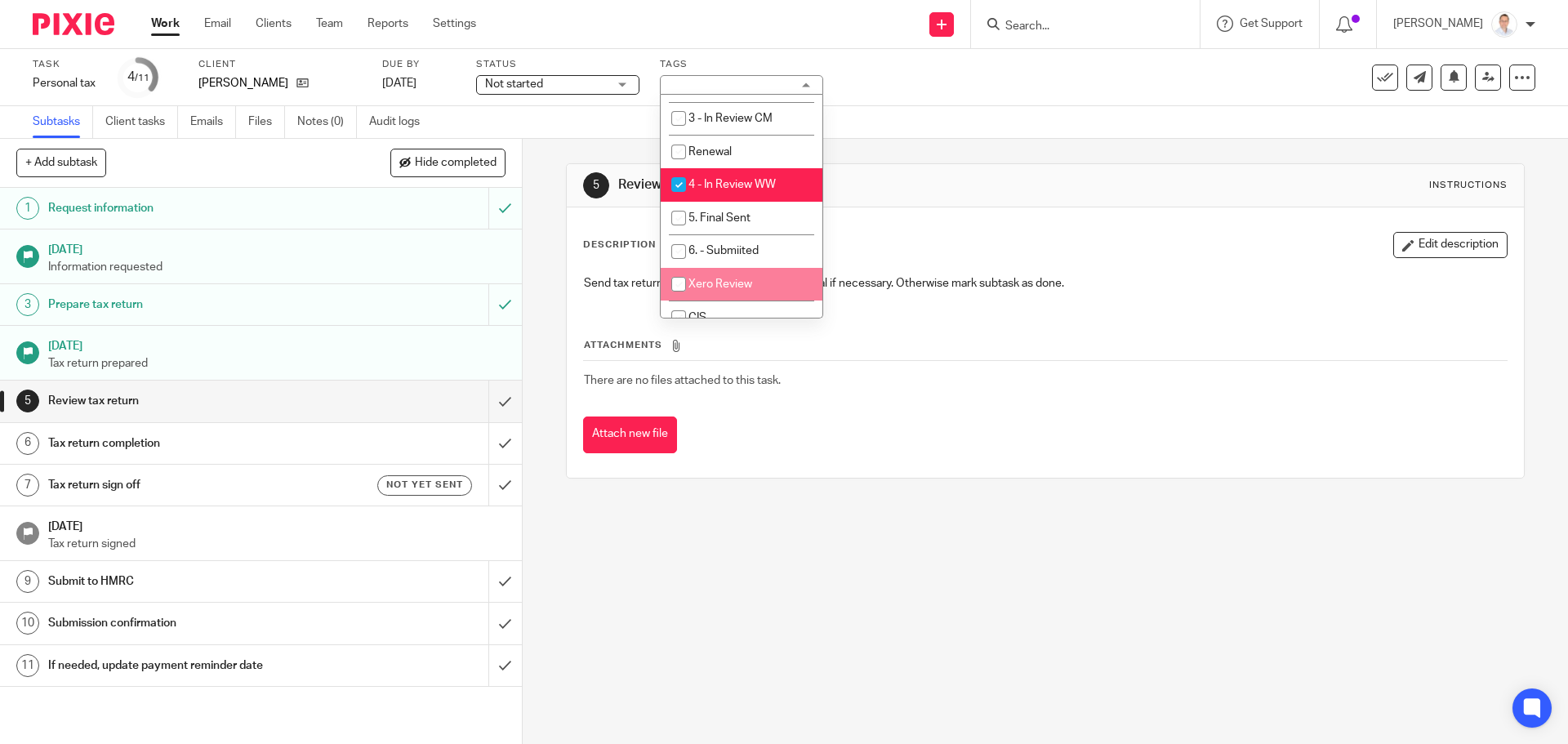
scroll to position [373, 0]
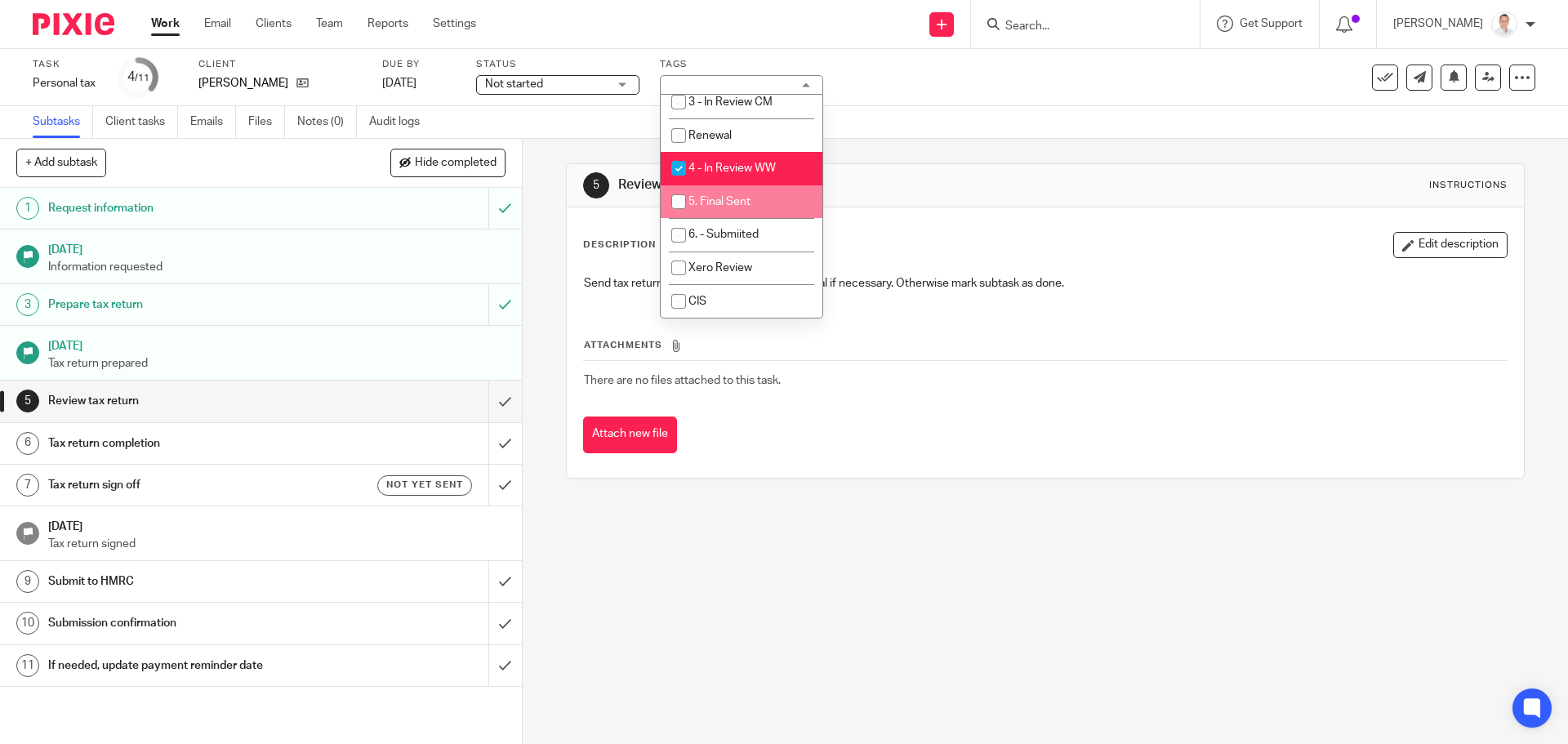
click at [745, 203] on span "5. Final Sent" at bounding box center [719, 201] width 62 height 12
checkbox input "true"
click at [742, 173] on span "4 - In Review WW" at bounding box center [732, 168] width 87 height 12
checkbox input "false"
click at [870, 156] on div "5 Review tax return Instructions Description Edit description Send tax return t…" at bounding box center [1045, 320] width 958 height 364
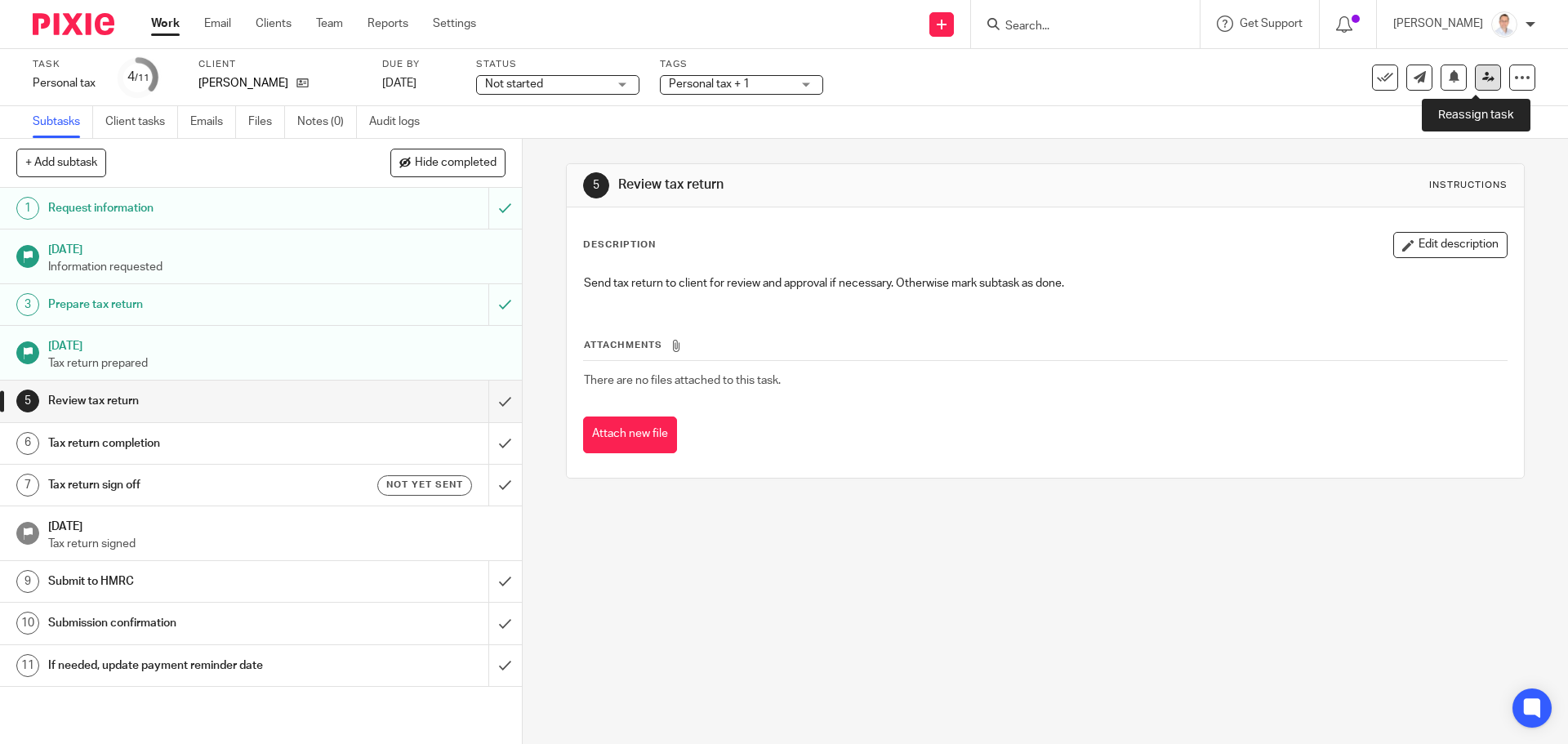
click at [1482, 76] on icon at bounding box center [1488, 77] width 12 height 12
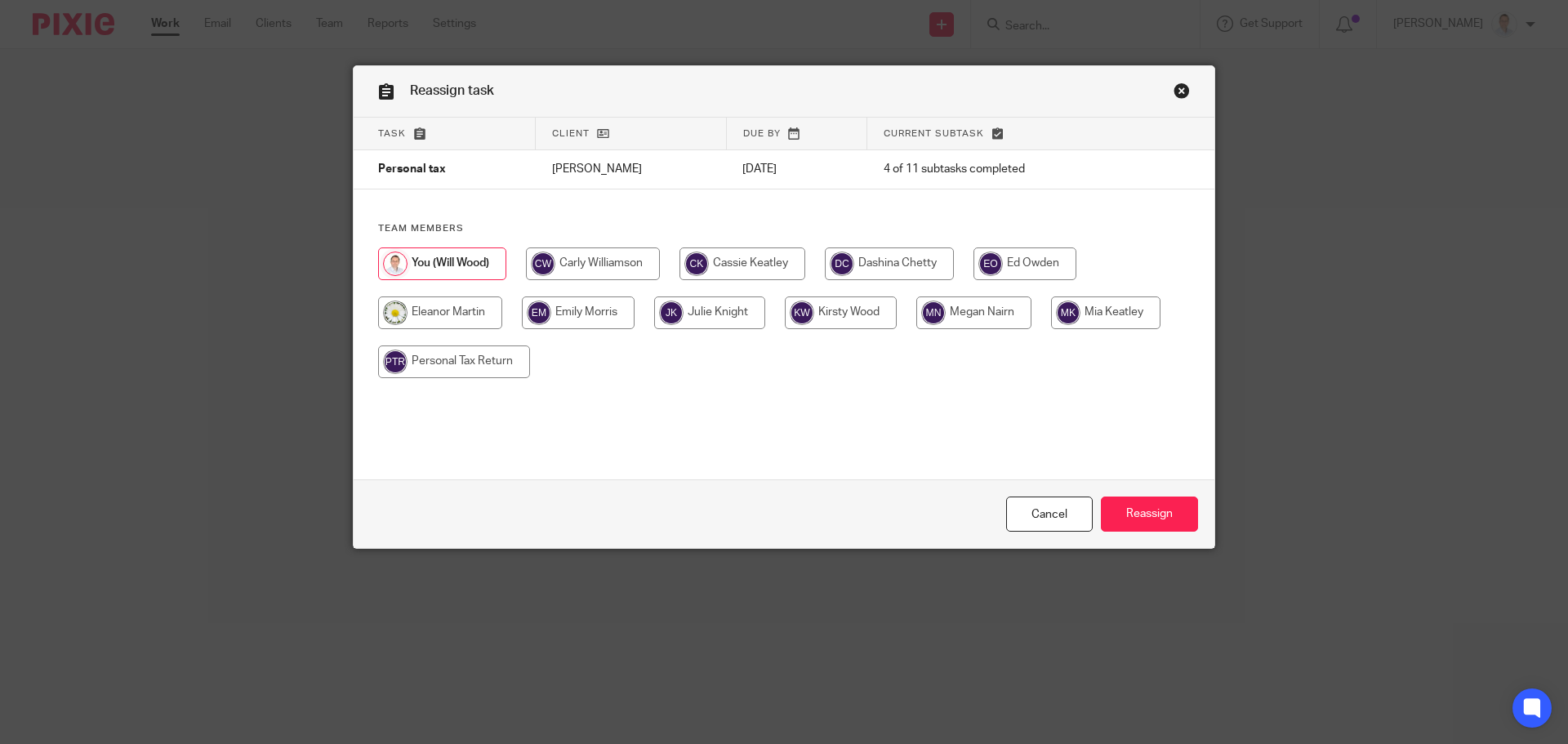
click at [564, 307] on input "radio" at bounding box center [578, 313] width 113 height 33
radio input "true"
click at [1145, 512] on input "Reassign" at bounding box center [1150, 514] width 97 height 36
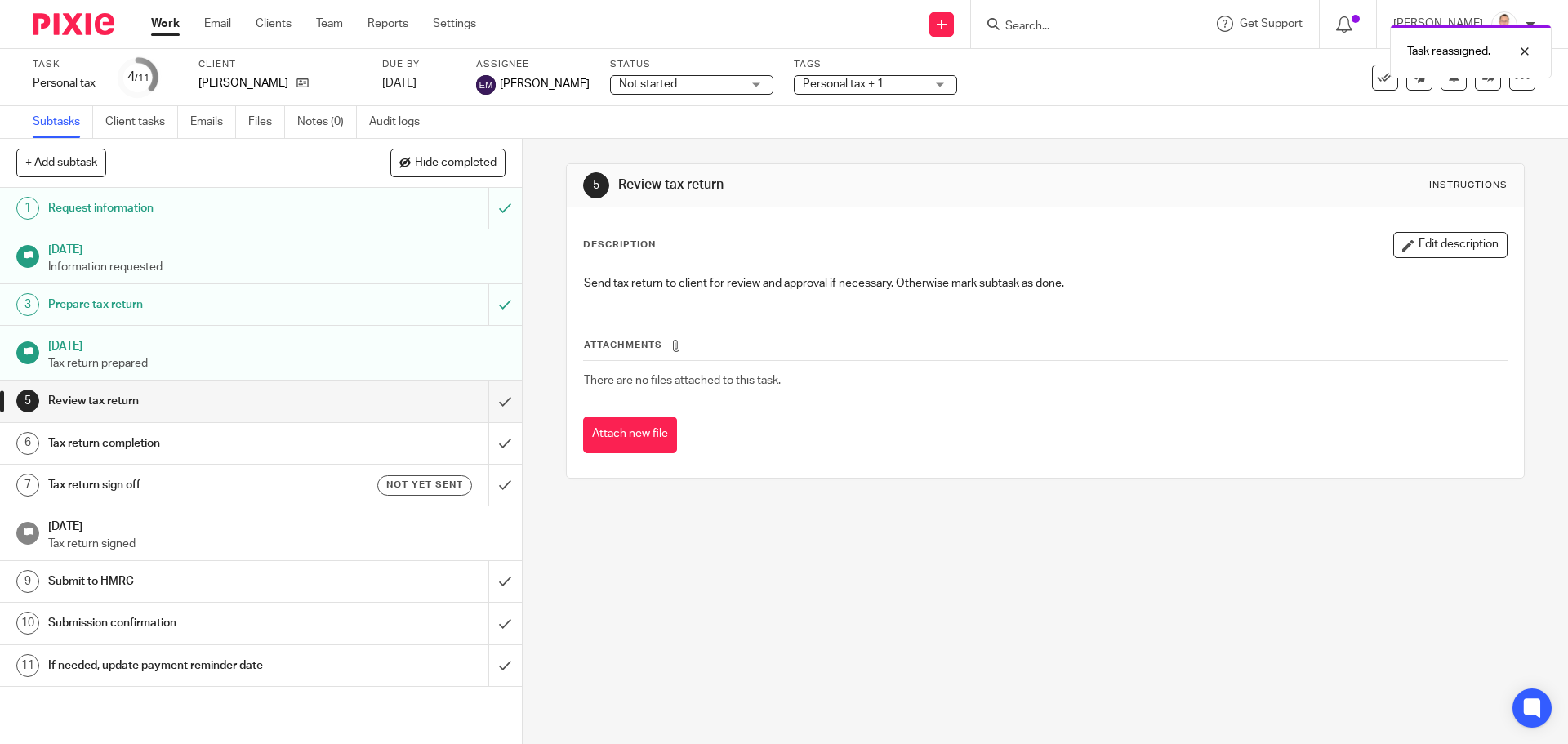
click at [157, 21] on link "Work" at bounding box center [165, 24] width 29 height 17
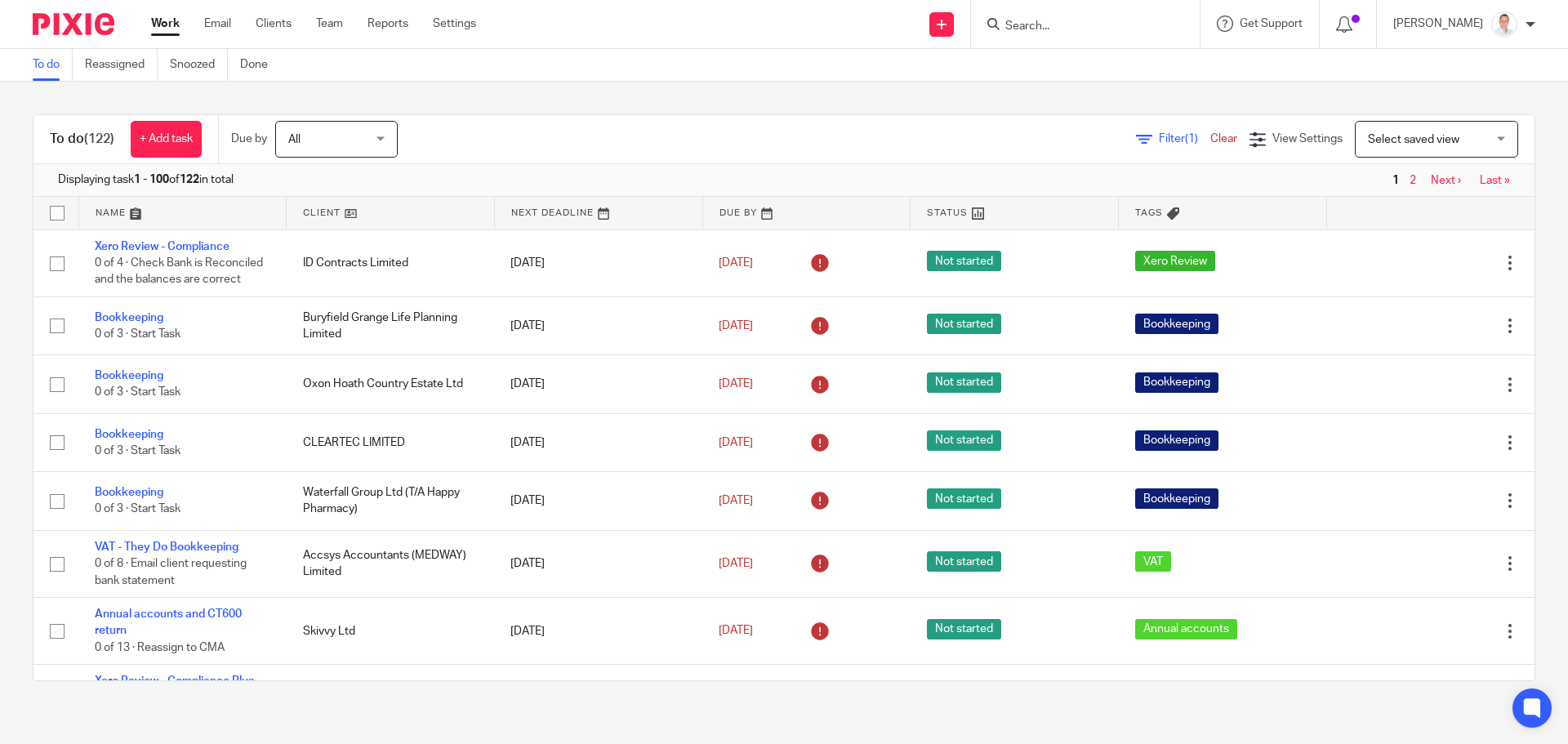
click at [1403, 134] on span "Select saved view" at bounding box center [1413, 140] width 92 height 12
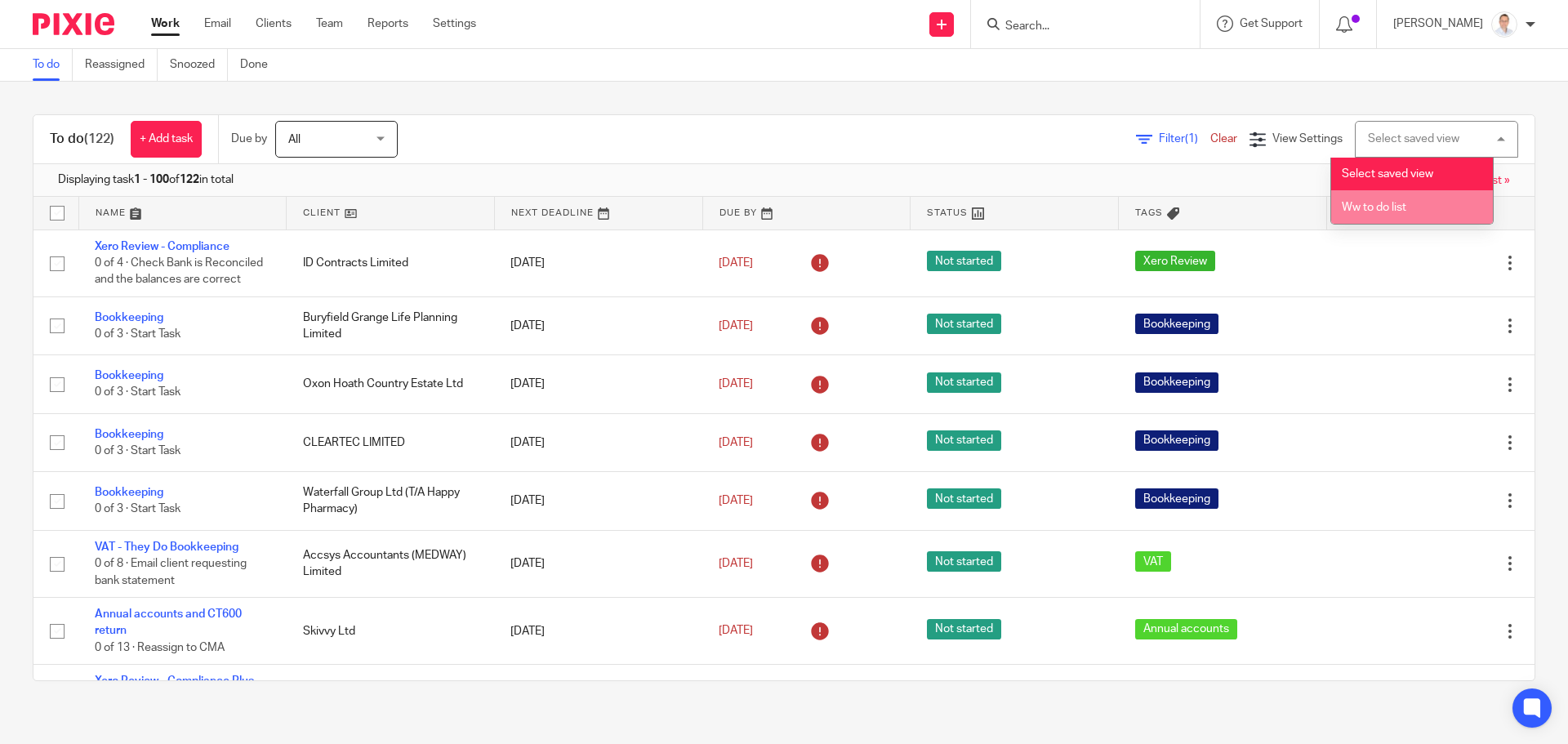
click at [1372, 209] on span "Ww to do list" at bounding box center [1373, 207] width 64 height 12
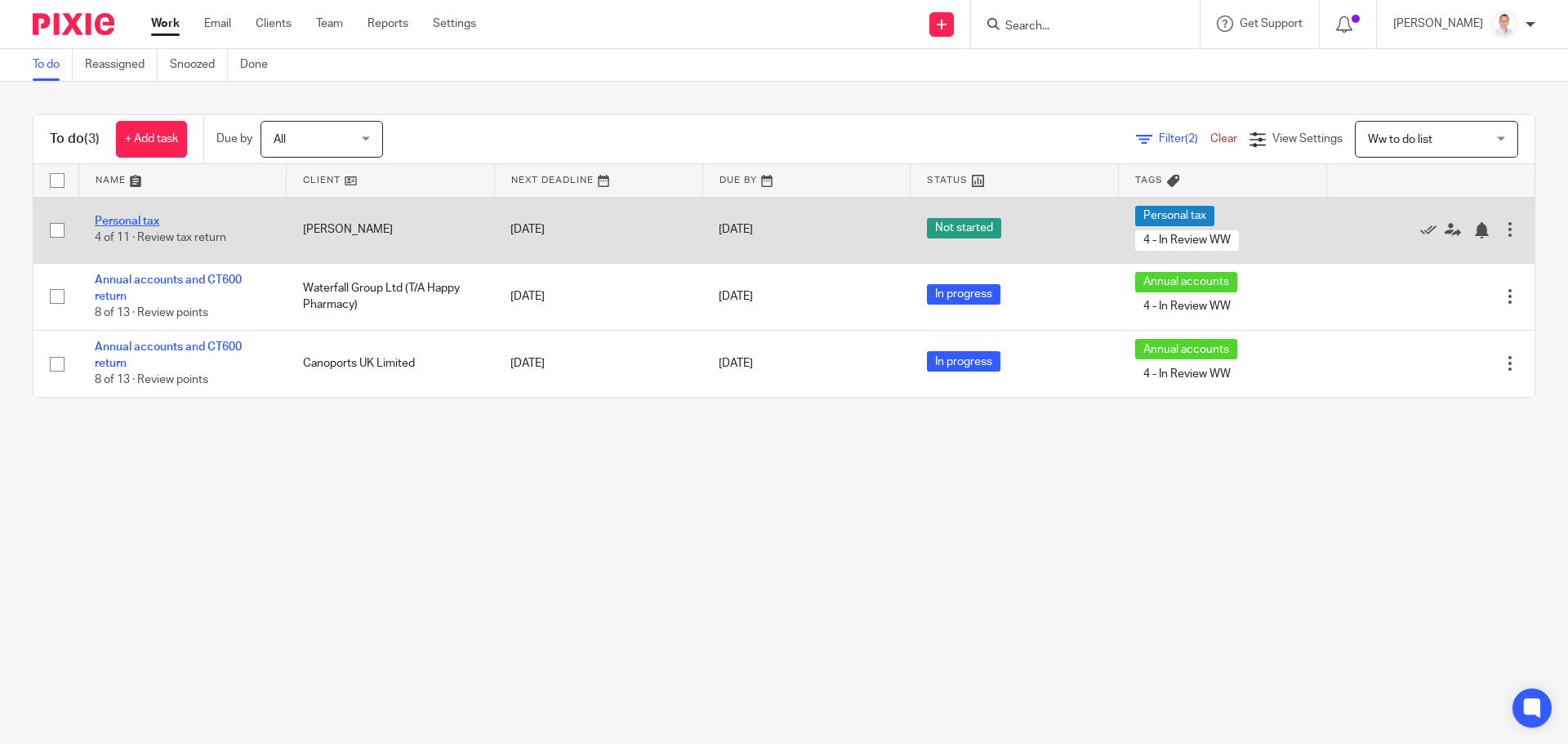
click at [129, 219] on link "Personal tax" at bounding box center [127, 221] width 64 height 12
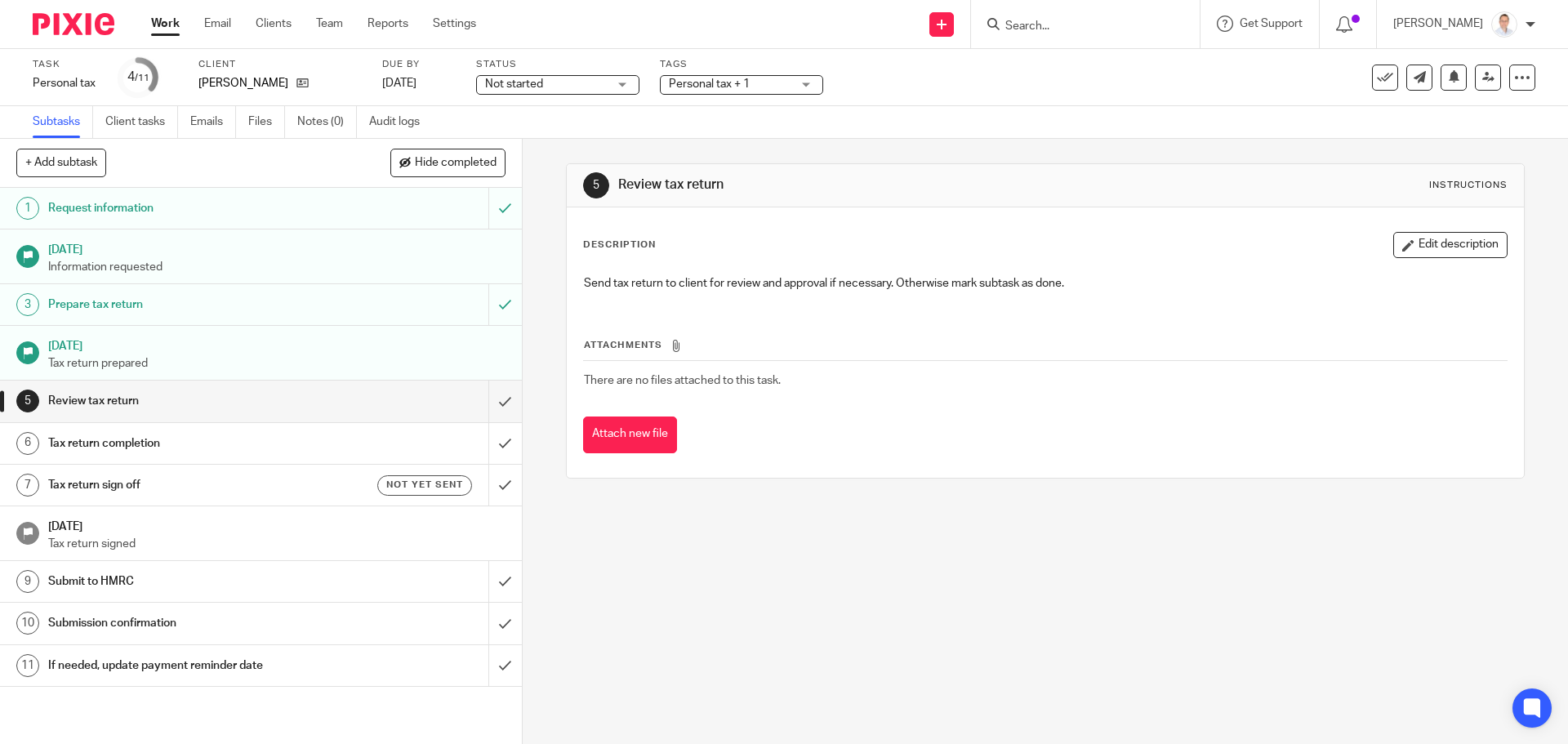
click at [561, 90] on span "Not started" at bounding box center [546, 84] width 122 height 17
click at [744, 83] on span "Personal tax + 1" at bounding box center [709, 84] width 81 height 12
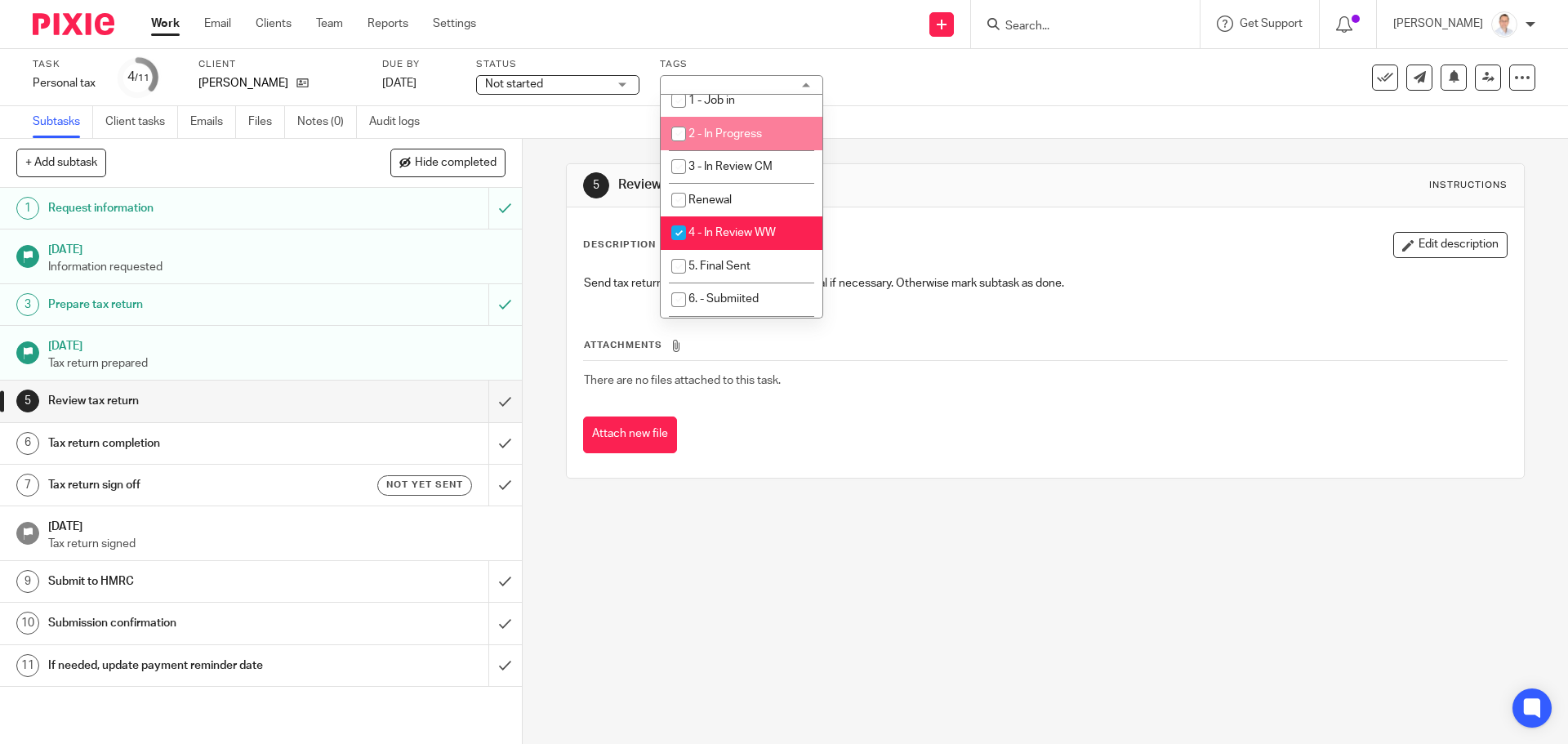
scroll to position [373, 0]
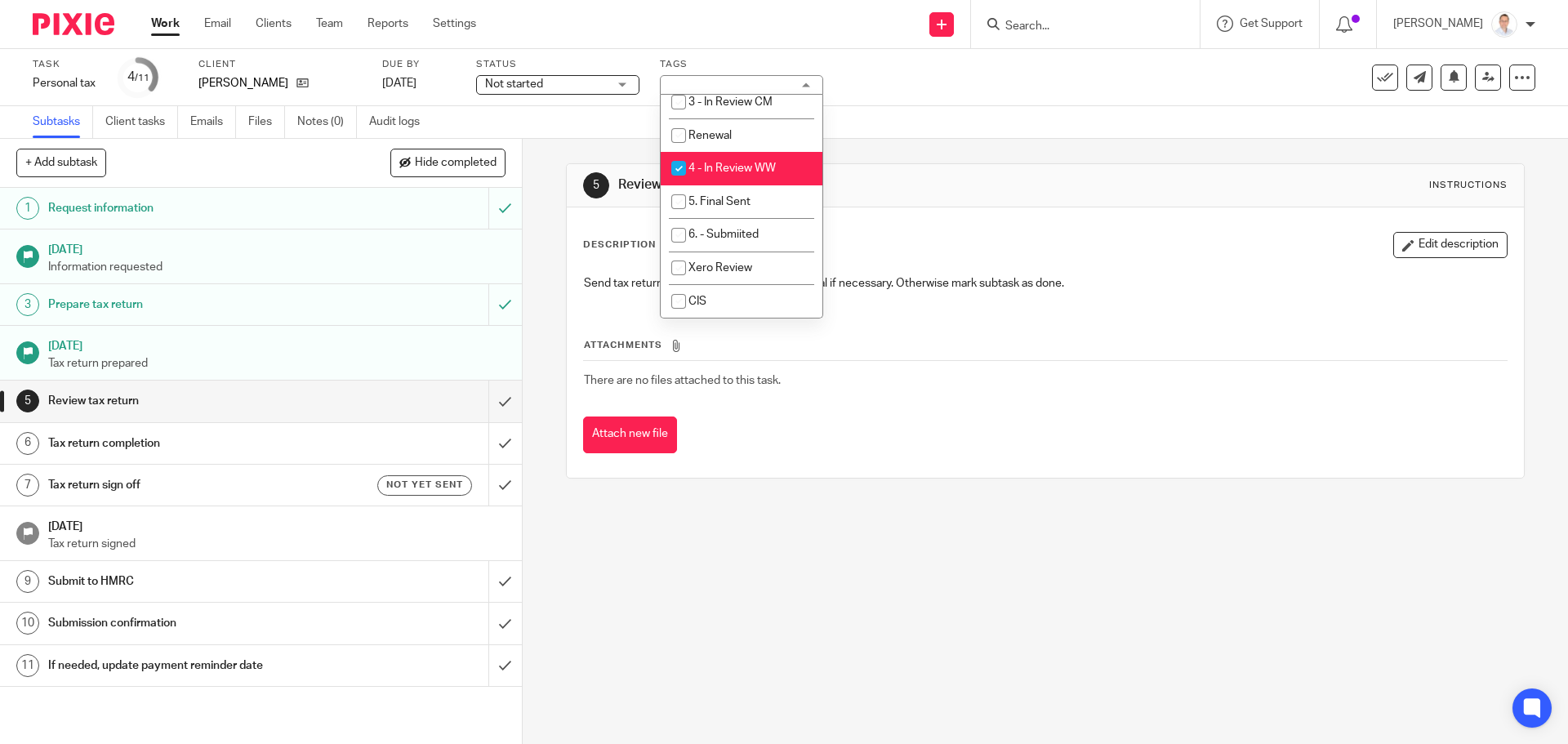
click at [720, 168] on span "4 - In Review WW" at bounding box center [732, 168] width 87 height 12
checkbox input "false"
click at [723, 202] on span "5. Final Sent" at bounding box center [719, 201] width 62 height 12
checkbox input "true"
click at [982, 150] on div "5 Review tax return Instructions Description Edit description Send tax return t…" at bounding box center [1045, 320] width 958 height 364
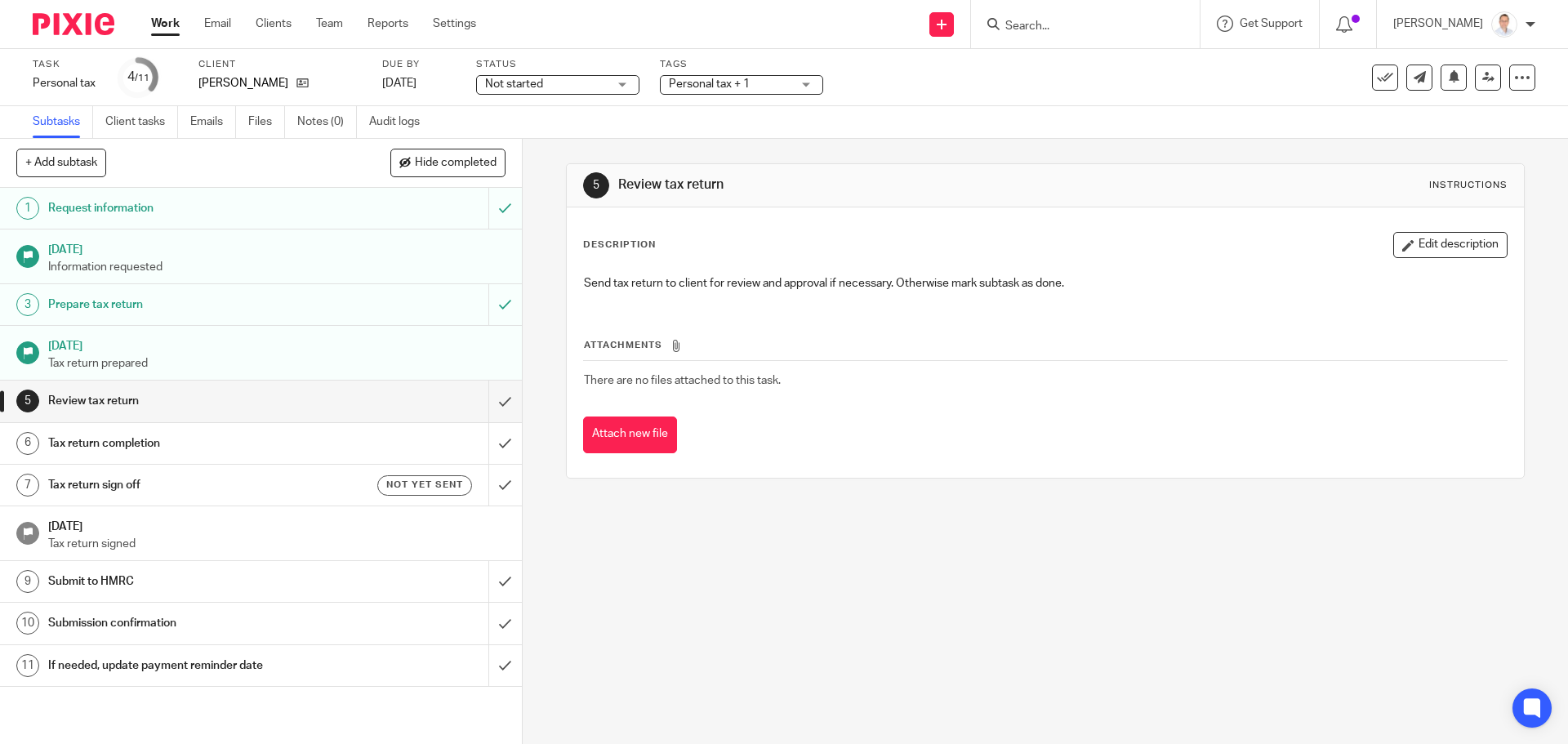
click at [661, 81] on div "Personal tax + 1" at bounding box center [741, 85] width 163 height 20
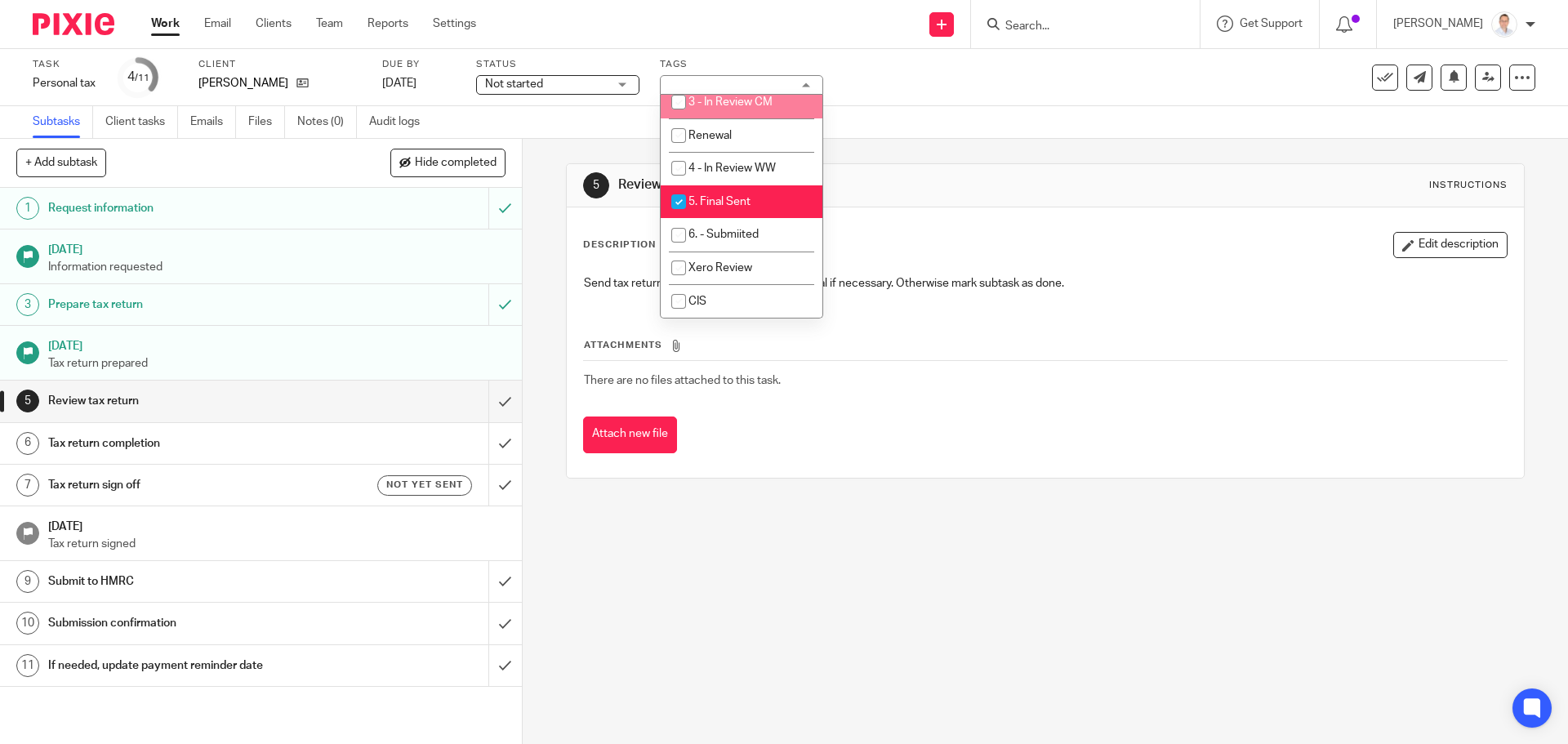
click at [1038, 126] on div "Subtasks Client tasks Emails Files Notes (0) Audit logs" at bounding box center [784, 123] width 1568 height 33
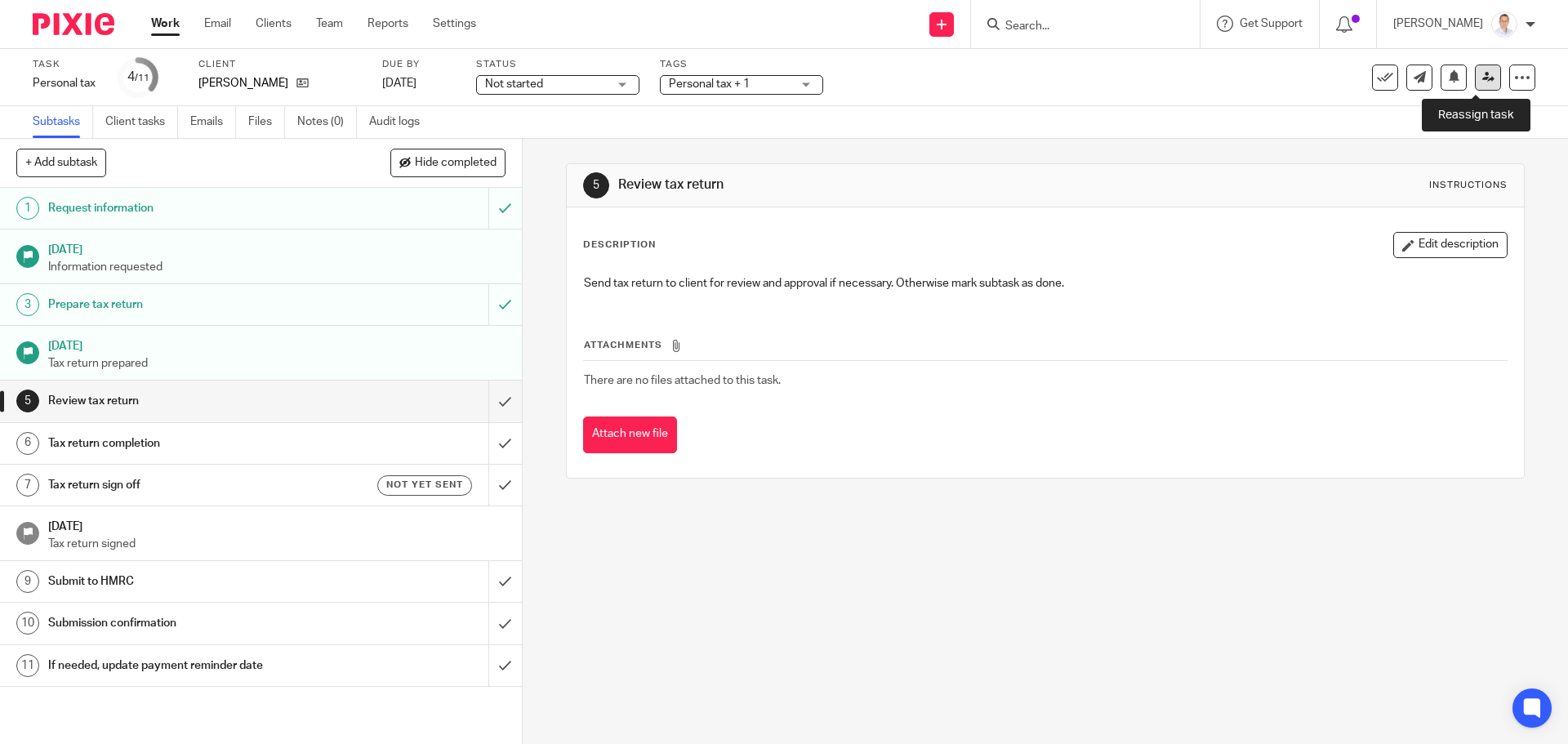
click at [1475, 82] on link at bounding box center [1488, 78] width 26 height 26
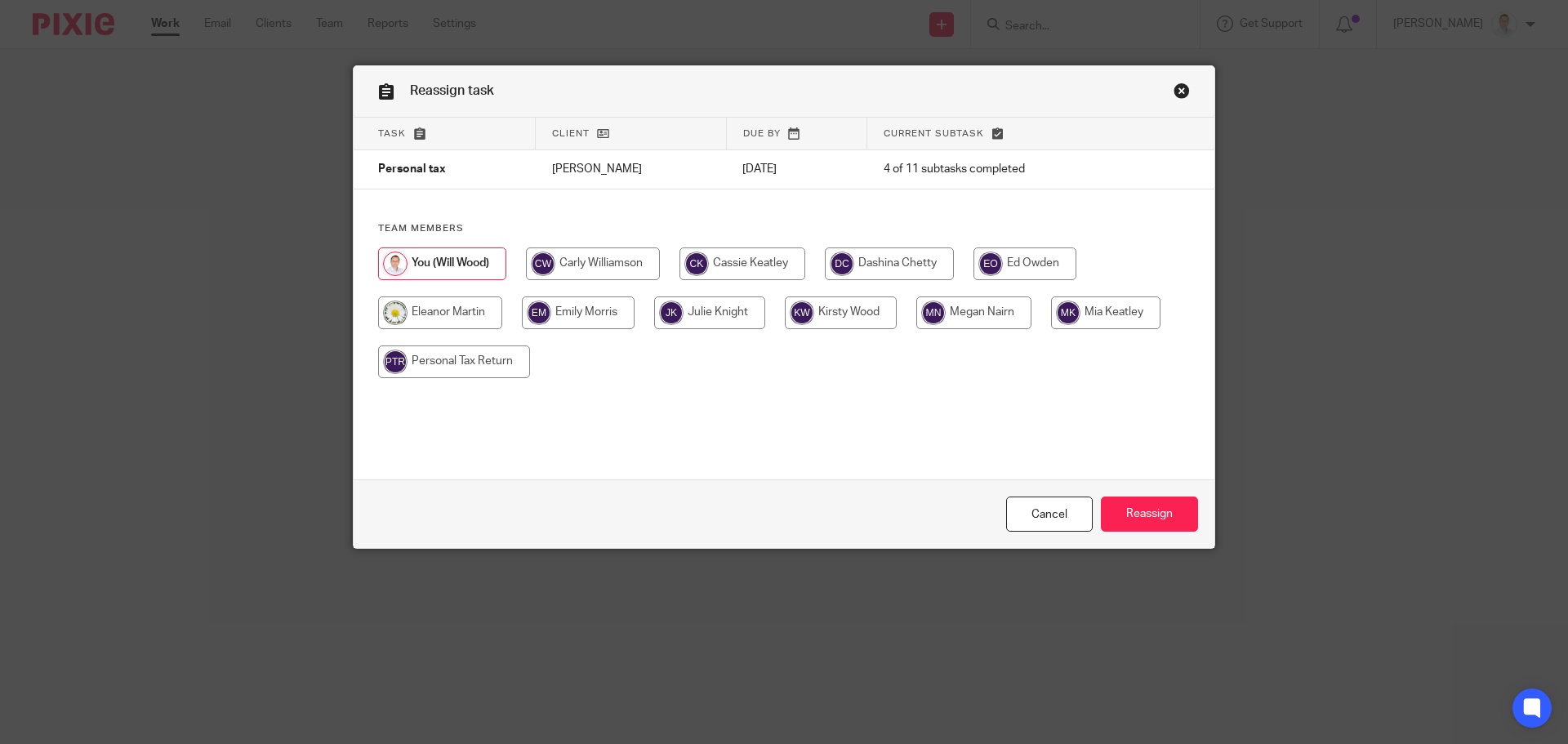
click at [573, 315] on input "radio" at bounding box center [578, 313] width 113 height 33
radio input "true"
click at [1164, 508] on input "Reassign" at bounding box center [1150, 514] width 97 height 36
